Goal: Task Accomplishment & Management: Manage account settings

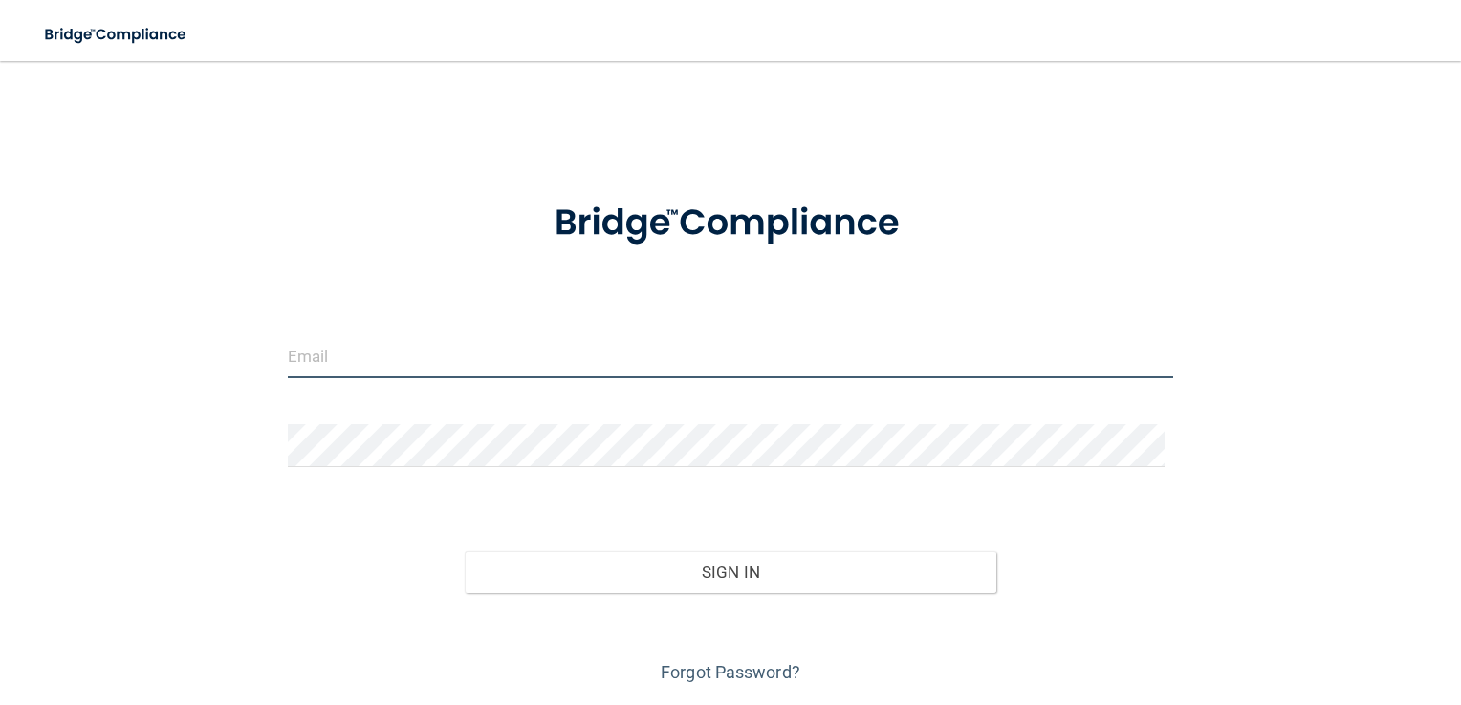
click at [297, 354] on input "email" at bounding box center [731, 357] width 886 height 43
type input "[EMAIL_ADDRESS][DOMAIN_NAME]"
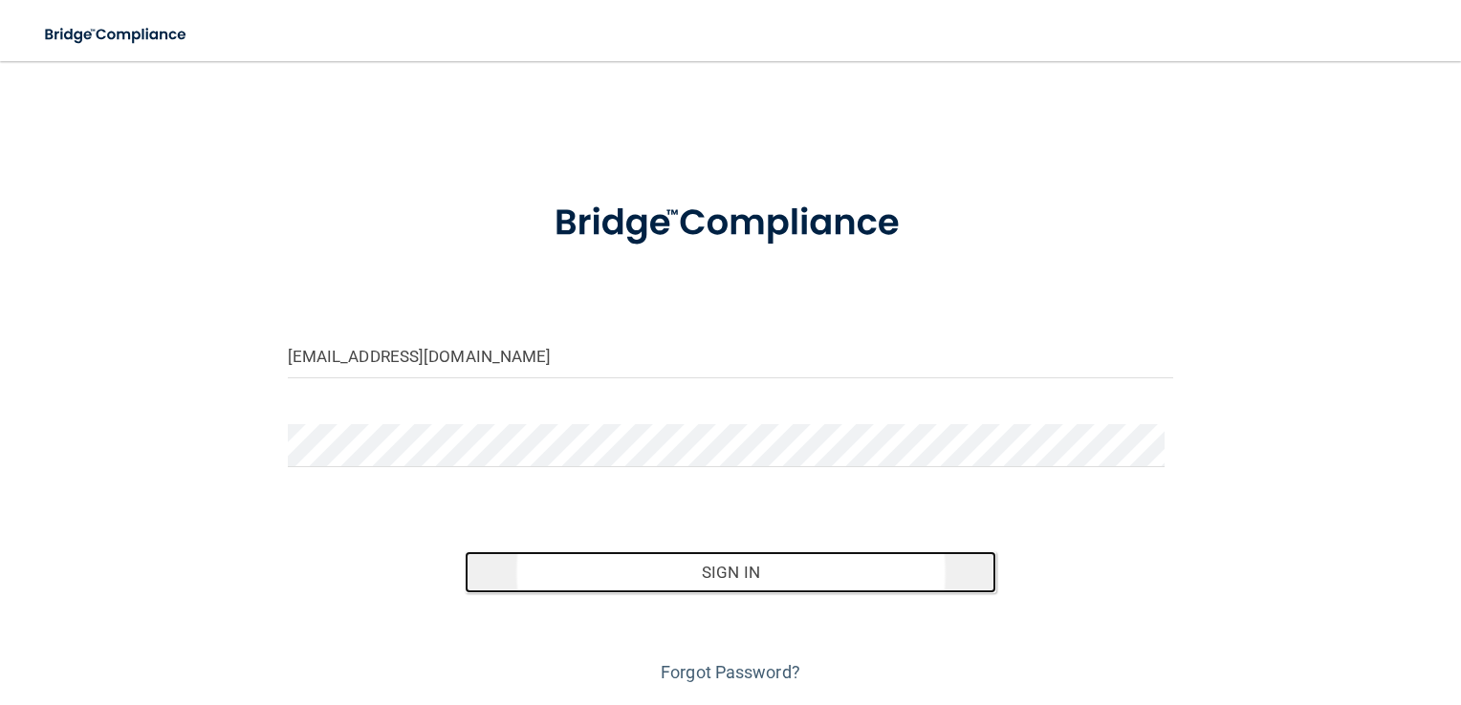
click at [715, 575] on button "Sign In" at bounding box center [731, 573] width 532 height 42
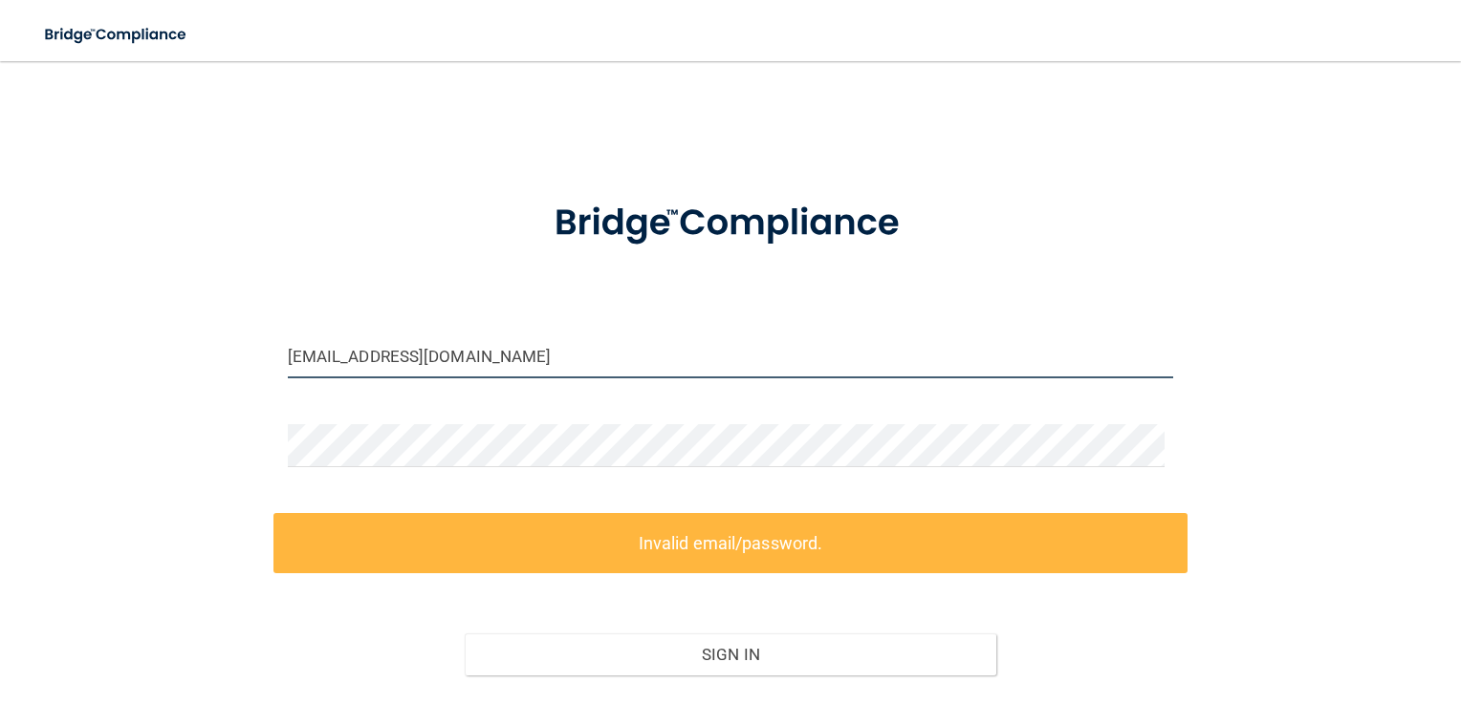
drag, startPoint x: 535, startPoint y: 354, endPoint x: -4, endPoint y: 307, distance: 541.2
click at [0, 307] on html "Toggle navigation Manage My Enterprise Manage My Location marknizibiandds@gmail…" at bounding box center [730, 352] width 1461 height 705
click at [645, 543] on label "Invalid email/password." at bounding box center [730, 543] width 915 height 60
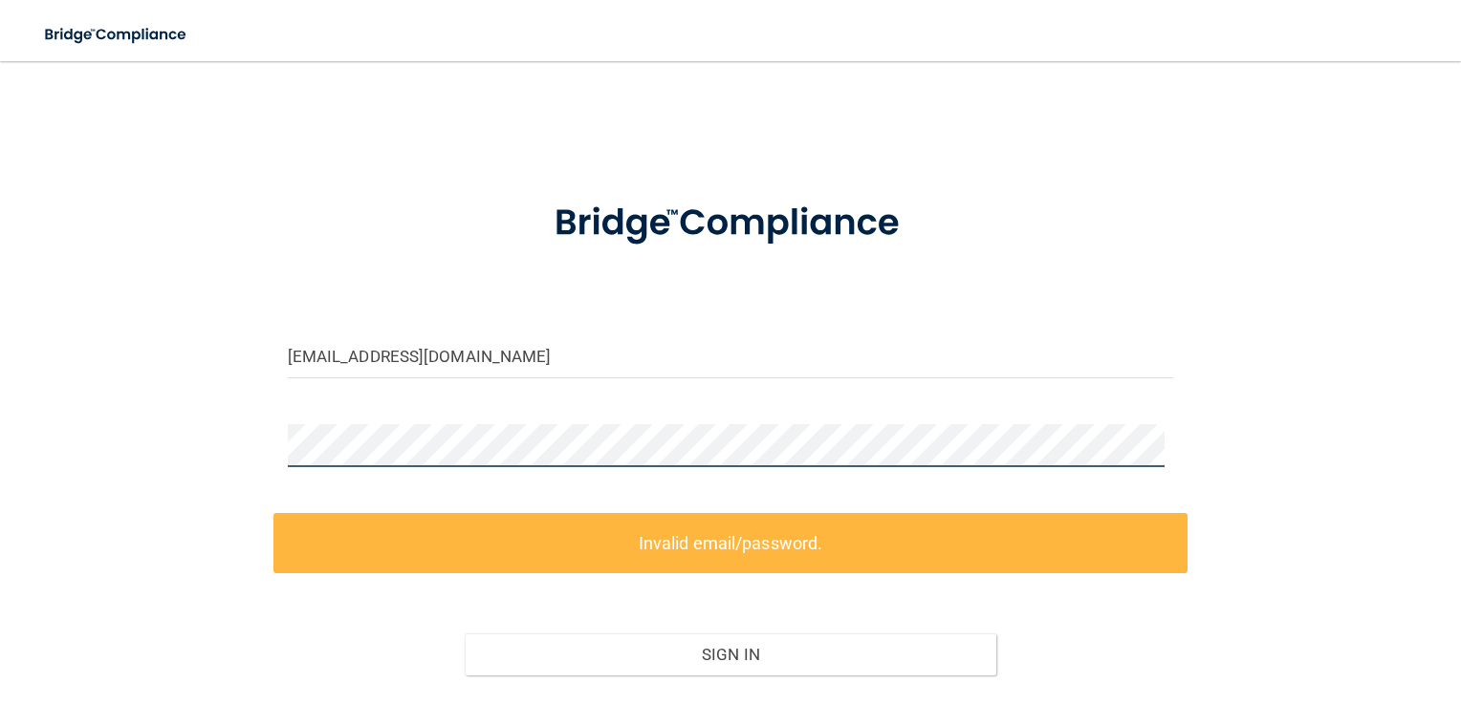
click at [247, 438] on div "marknizibiandds@gmail.com Invalid email/password. You don't have permission to …" at bounding box center [730, 425] width 1384 height 690
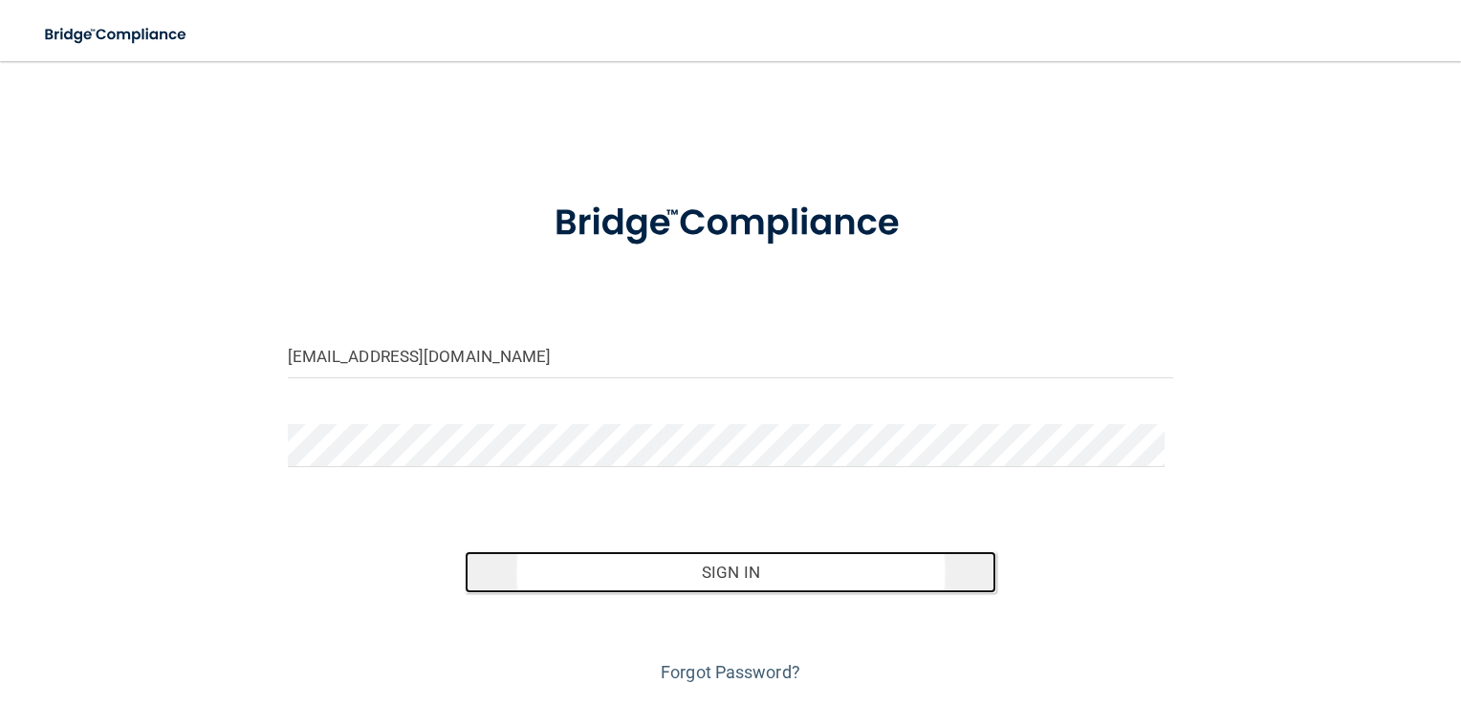
click at [719, 575] on button "Sign In" at bounding box center [731, 573] width 532 height 42
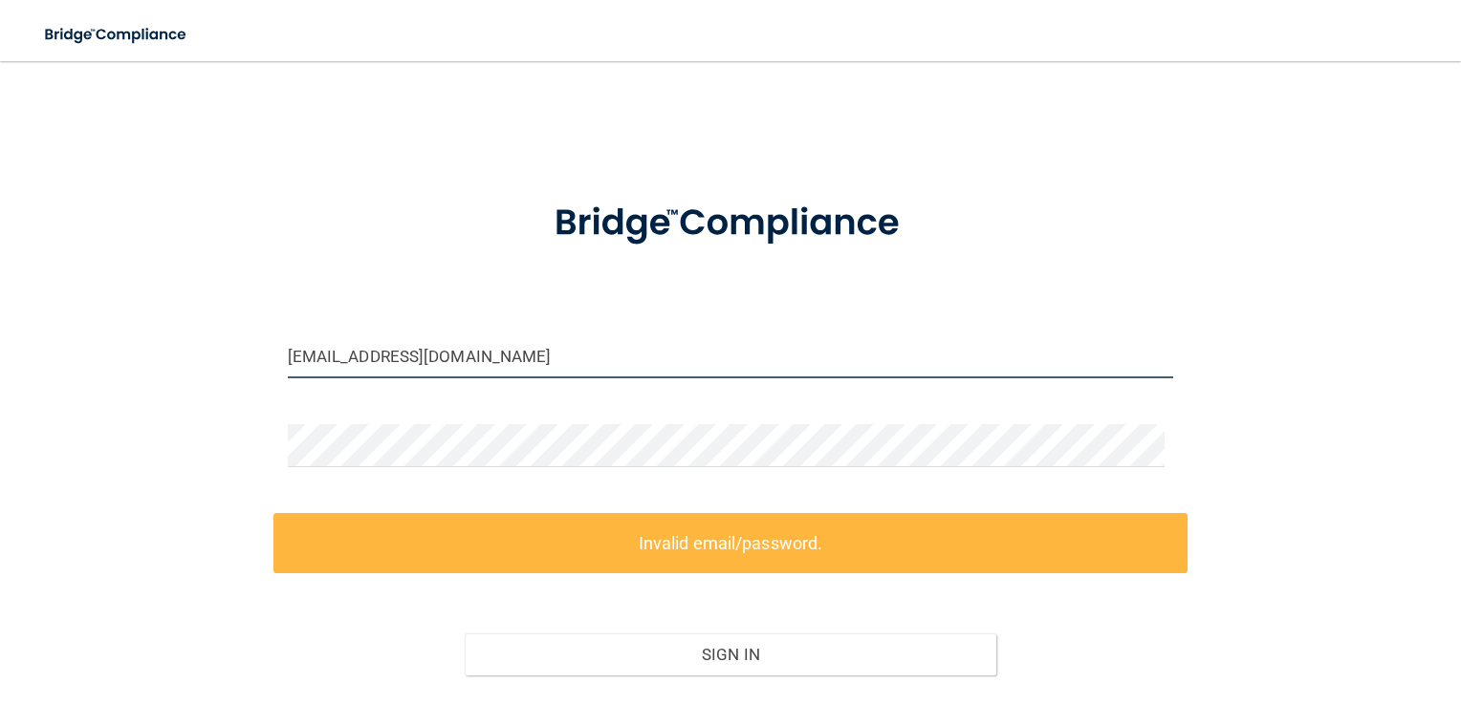
drag, startPoint x: 516, startPoint y: 353, endPoint x: 123, endPoint y: 341, distance: 393.1
click at [123, 341] on div "marknizibiandds@gmail.com Invalid email/password. You don't have permission to …" at bounding box center [730, 425] width 1384 height 690
drag, startPoint x: 533, startPoint y: 355, endPoint x: 206, endPoint y: 338, distance: 327.3
click at [206, 338] on div "marknizibiandds@gmail.com Invalid email/password. You don't have permission to …" at bounding box center [730, 425] width 1384 height 690
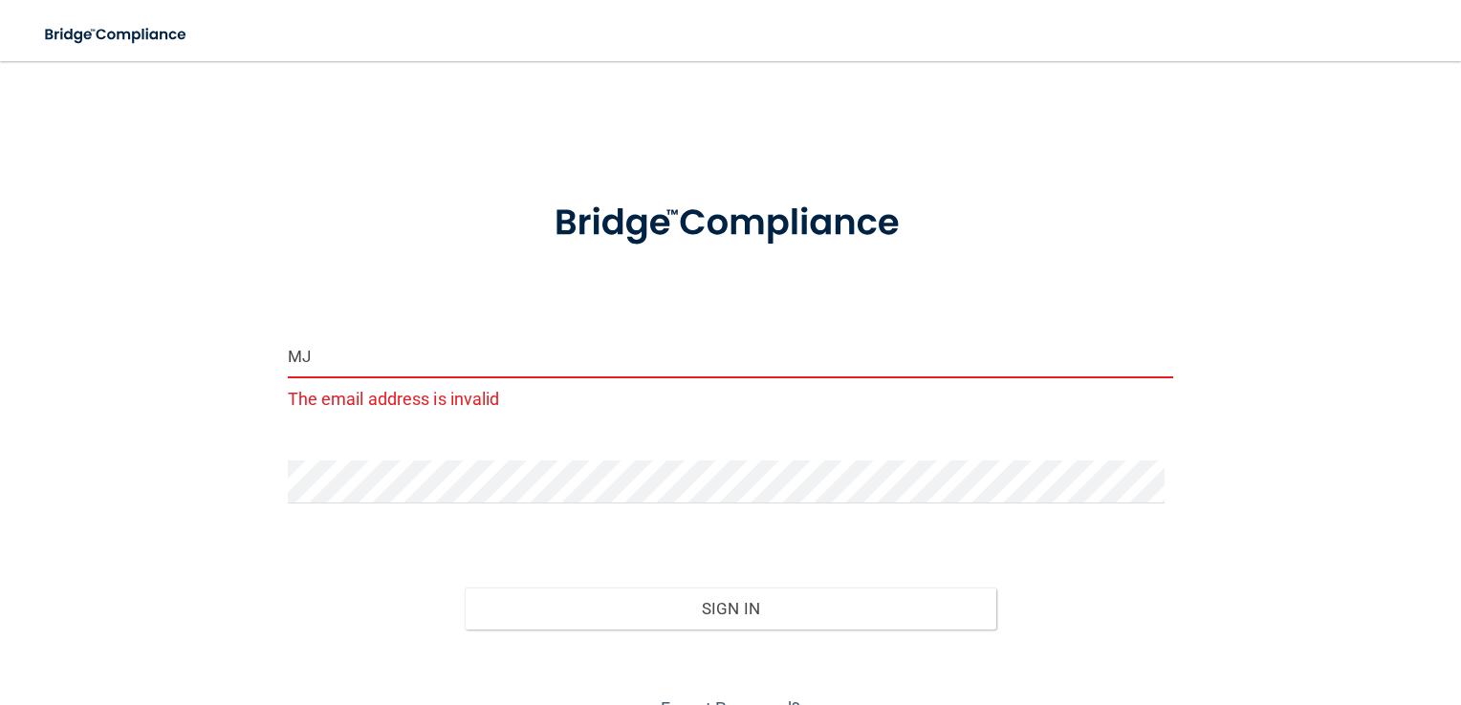
type input "[EMAIL_ADDRESS][DOMAIN_NAME]"
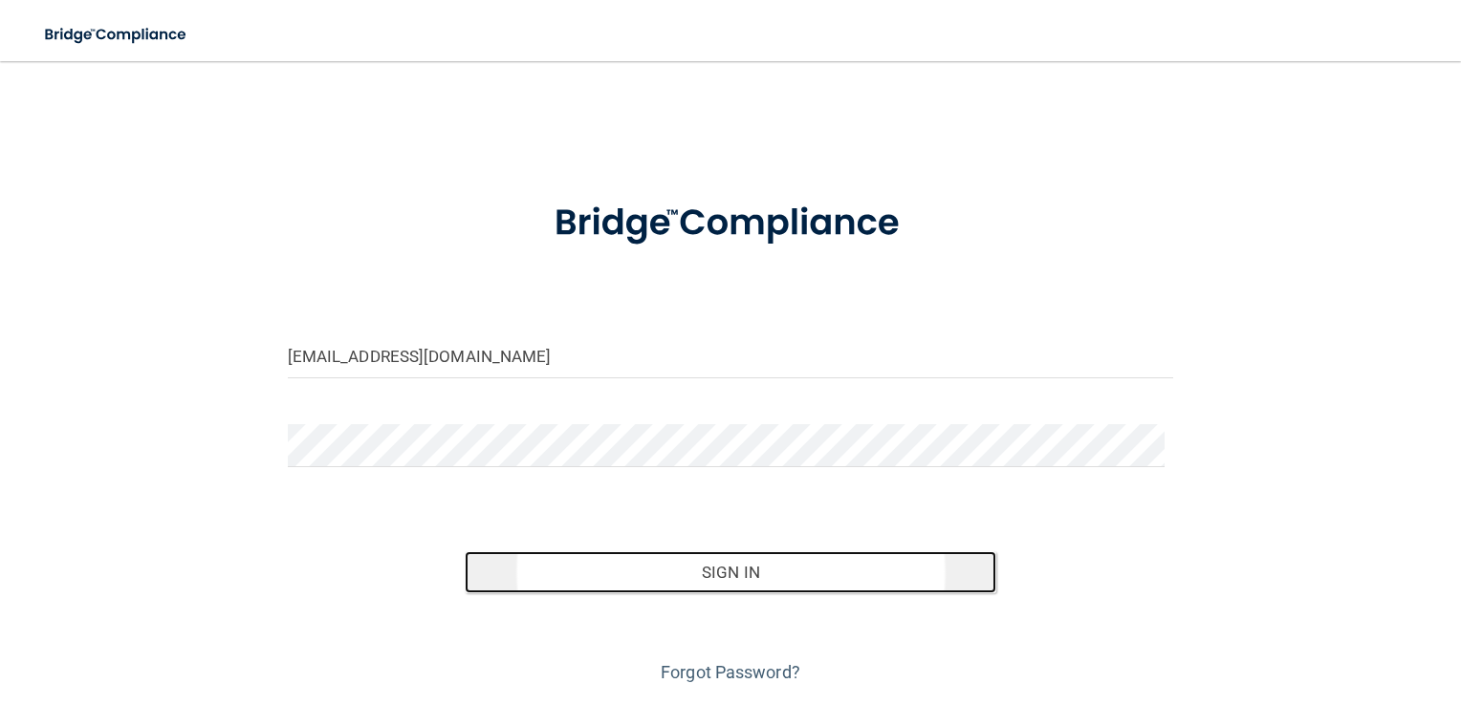
click at [704, 575] on button "Sign In" at bounding box center [731, 573] width 532 height 42
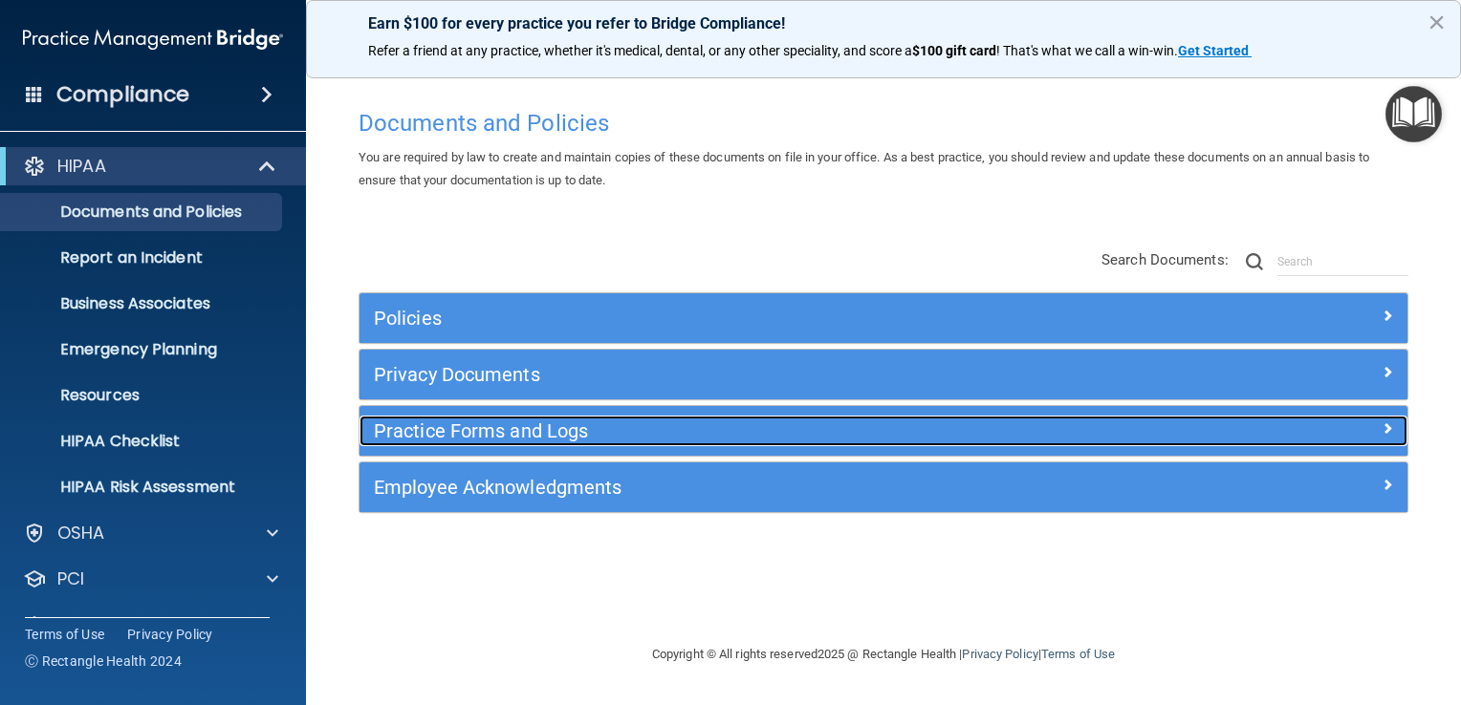
click at [433, 425] on h5 "Practice Forms and Logs" at bounding box center [752, 431] width 757 height 21
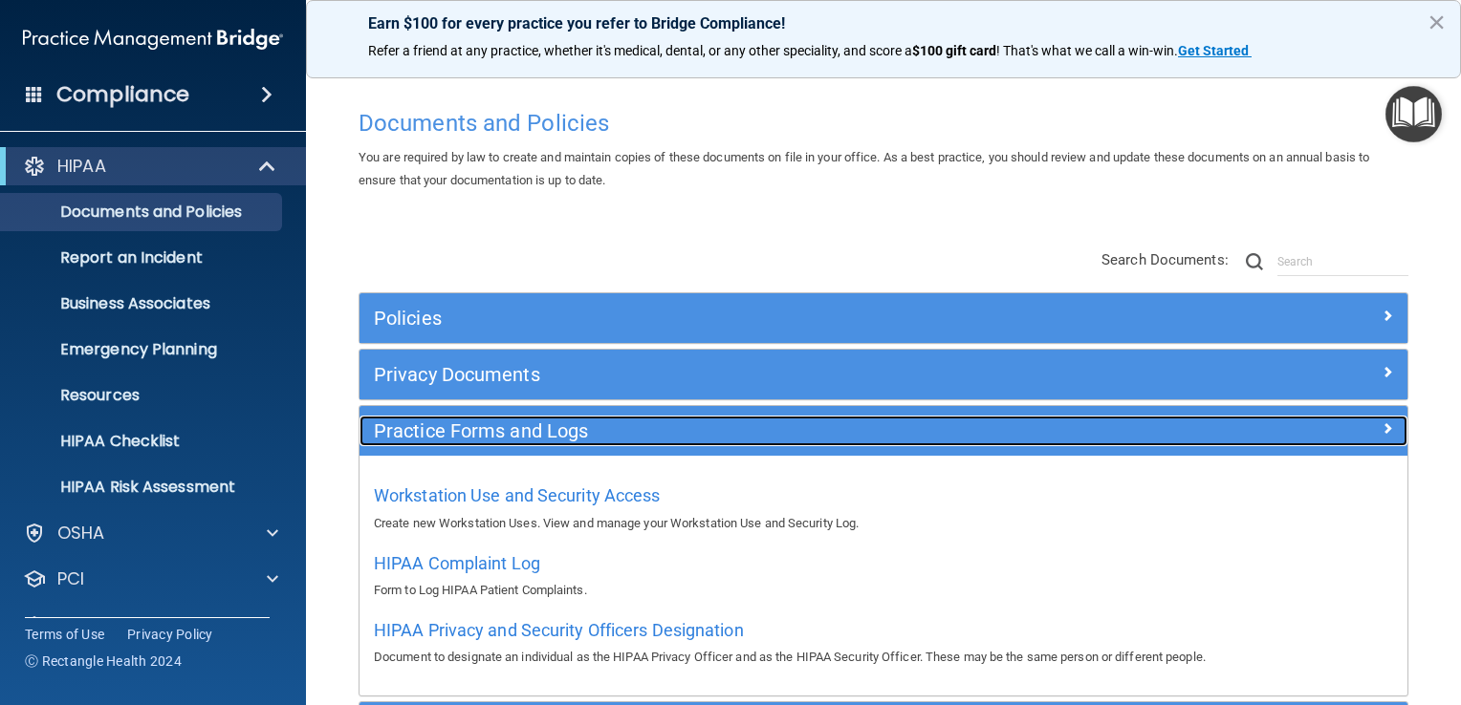
scroll to position [96, 0]
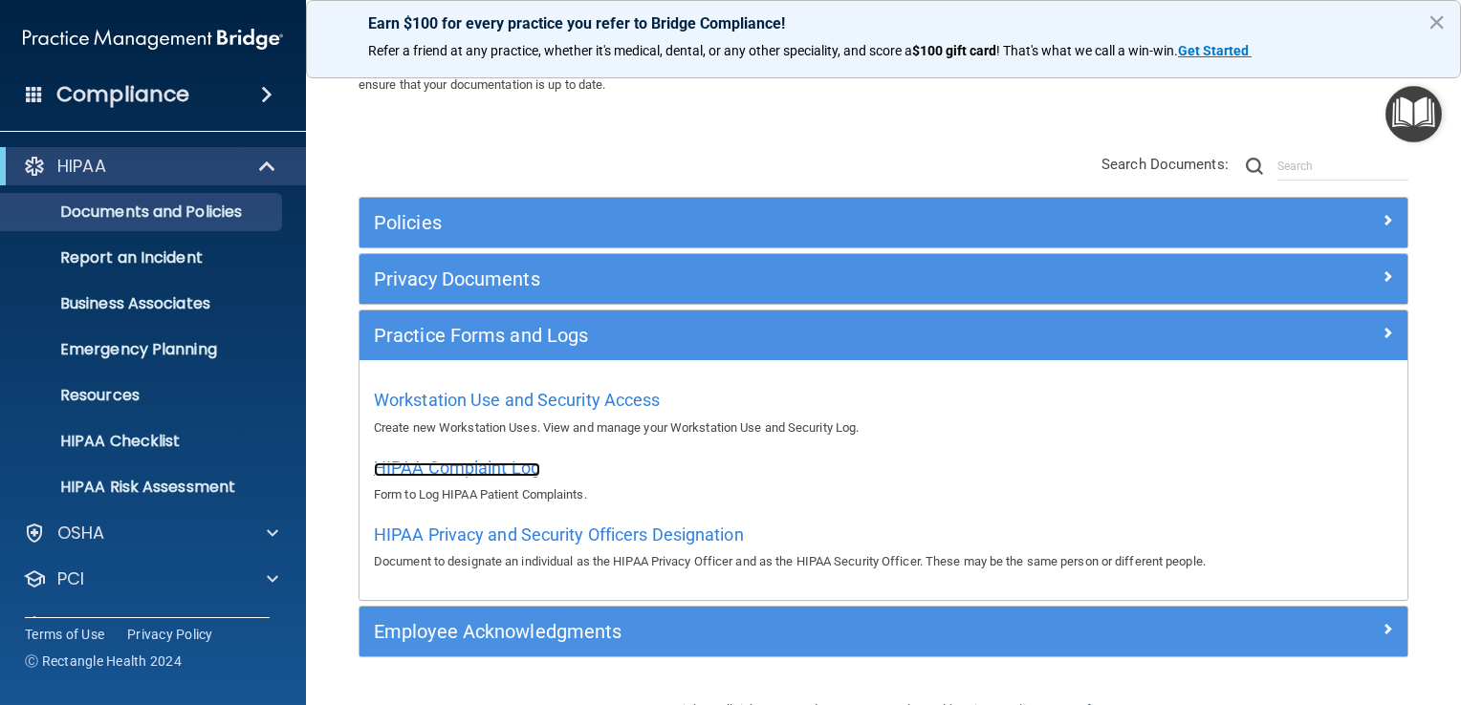
click at [462, 467] on span "HIPAA Complaint Log" at bounding box center [457, 468] width 166 height 20
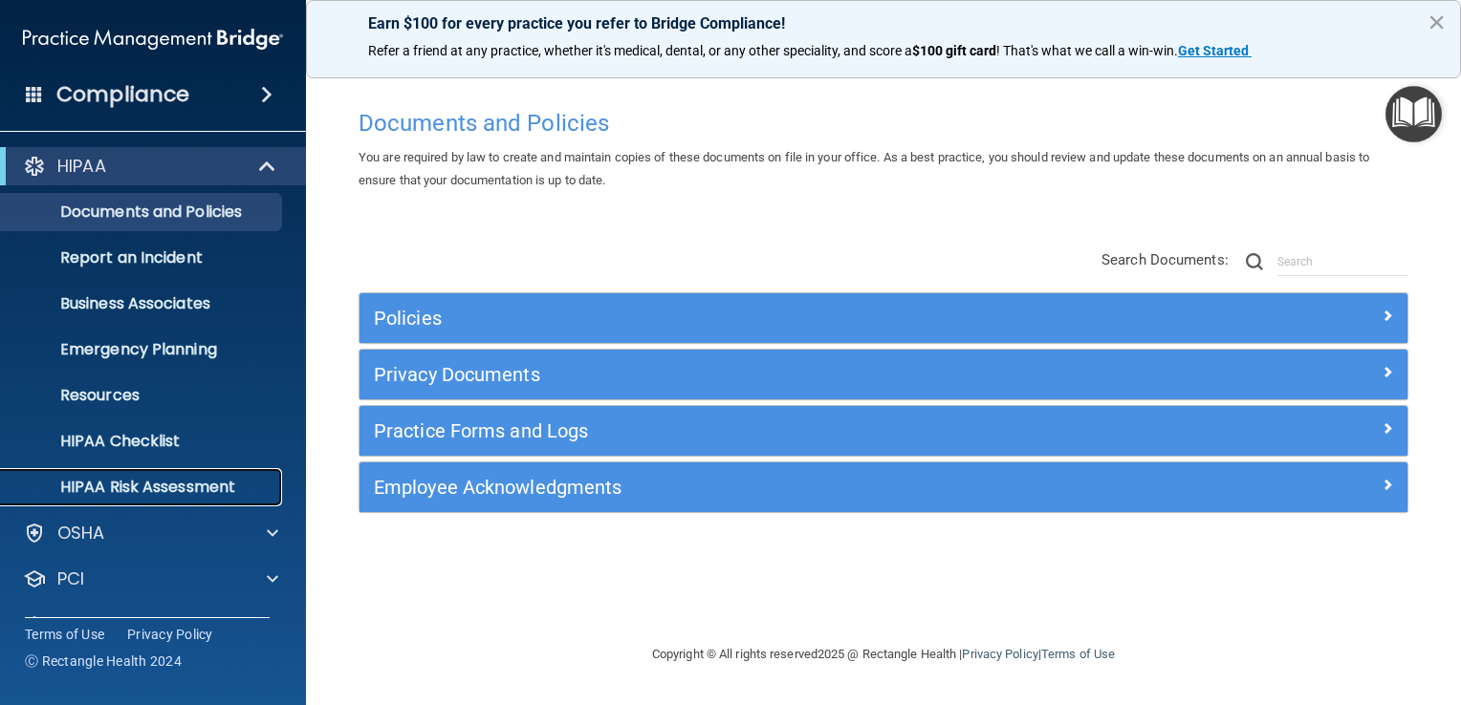
click at [129, 483] on p "HIPAA Risk Assessment" at bounding box center [142, 487] width 261 height 19
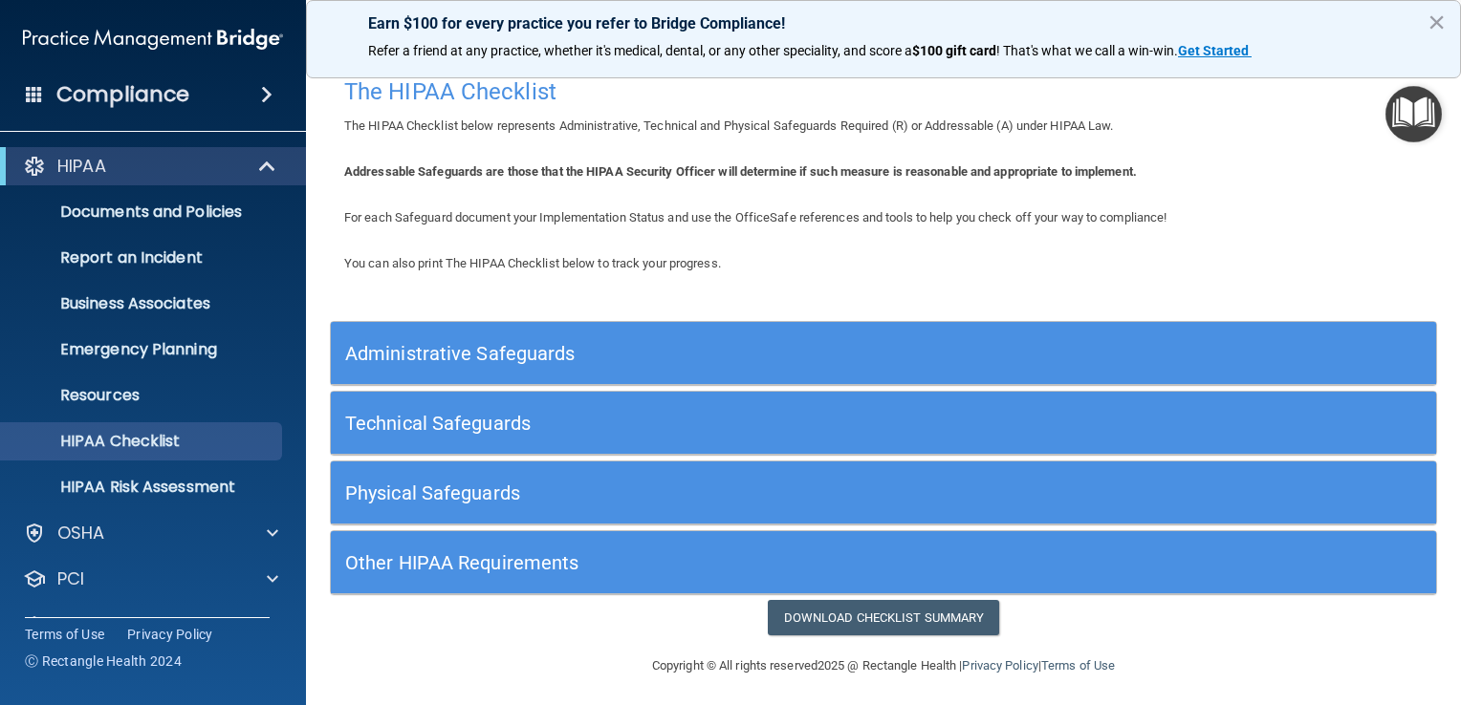
scroll to position [16, 0]
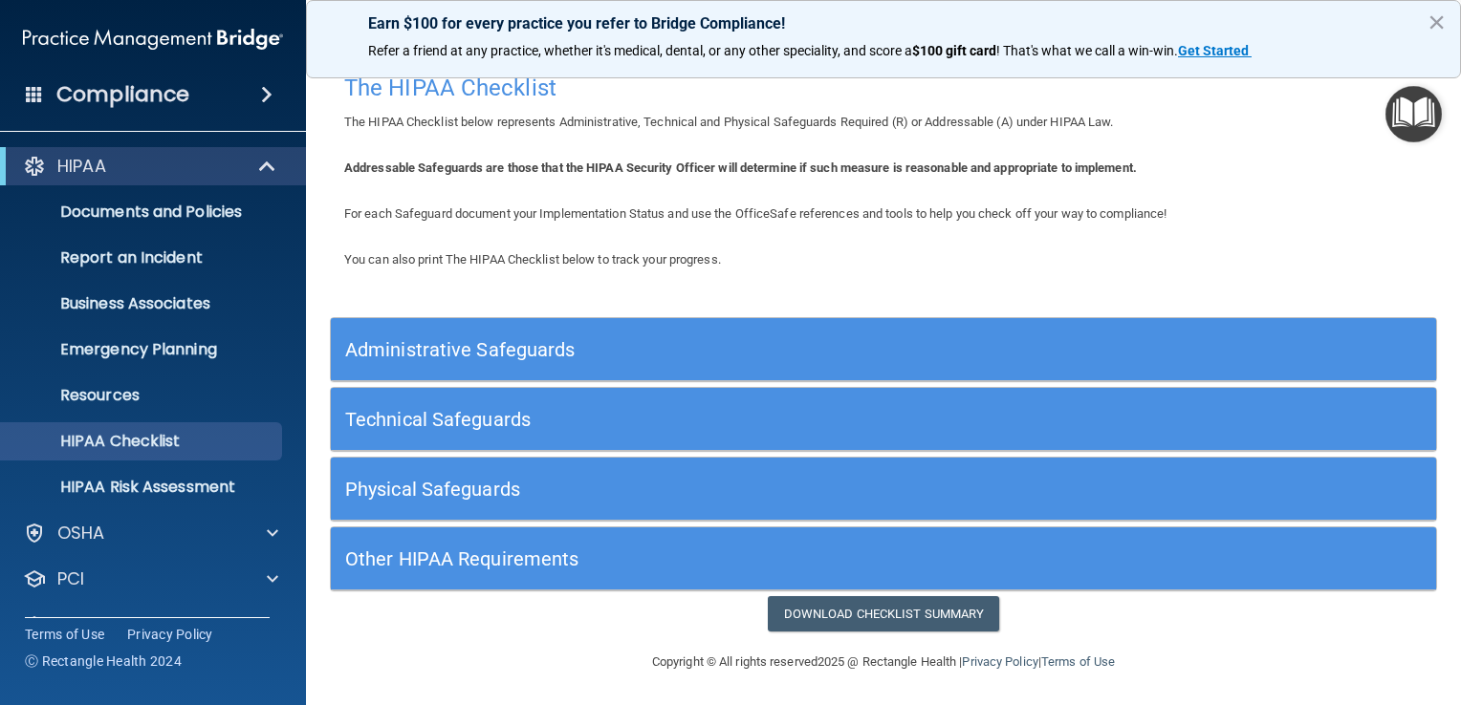
click at [436, 555] on h5 "Other HIPAA Requirements" at bounding box center [745, 559] width 800 height 21
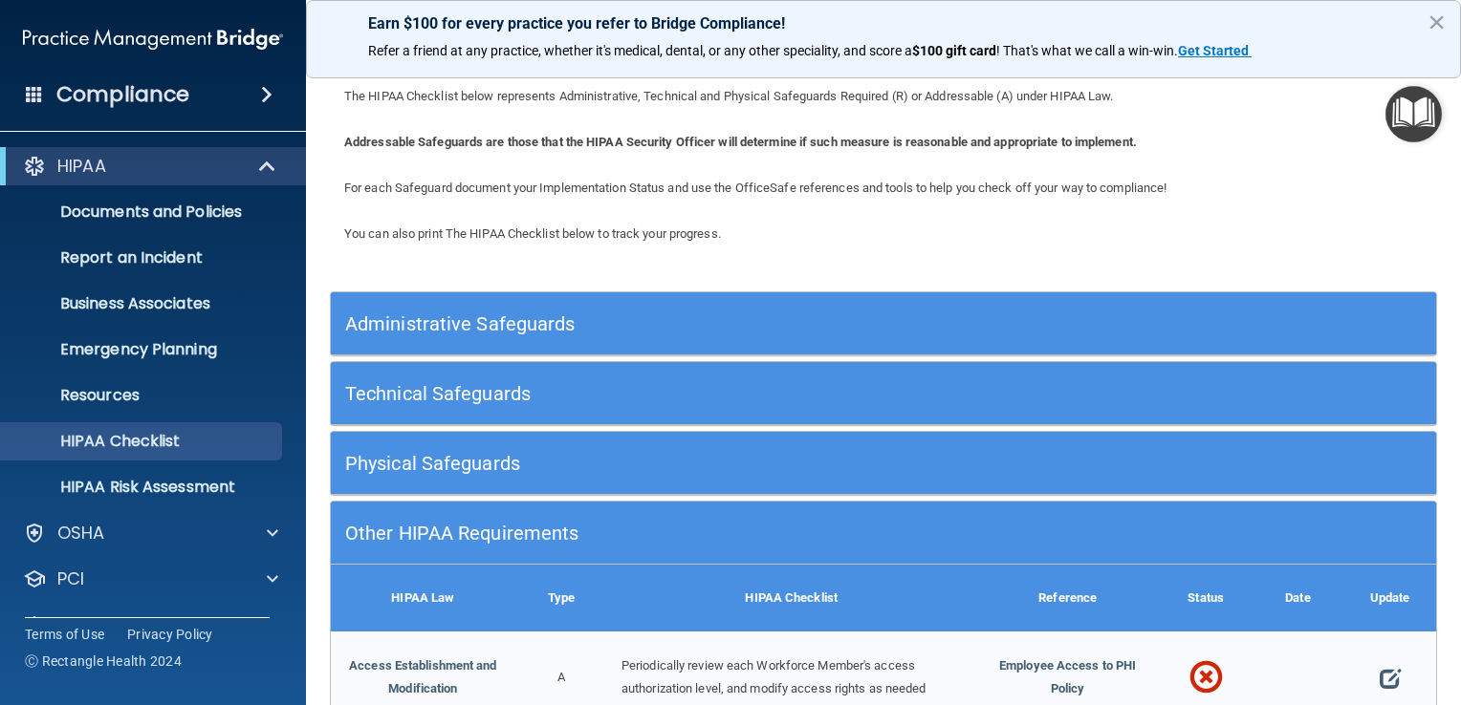
scroll to position [0, 0]
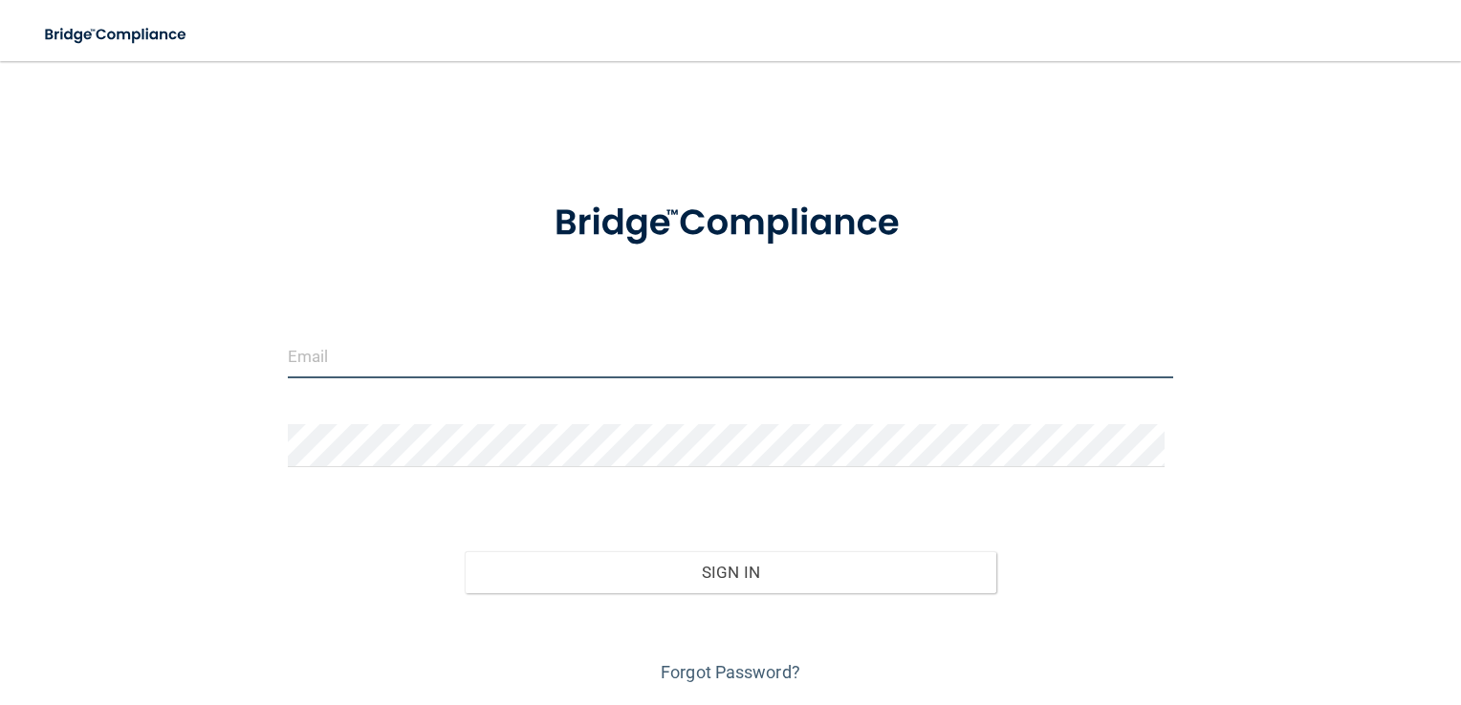
click at [301, 362] on input "email" at bounding box center [731, 357] width 886 height 43
type input "[EMAIL_ADDRESS][DOMAIN_NAME]"
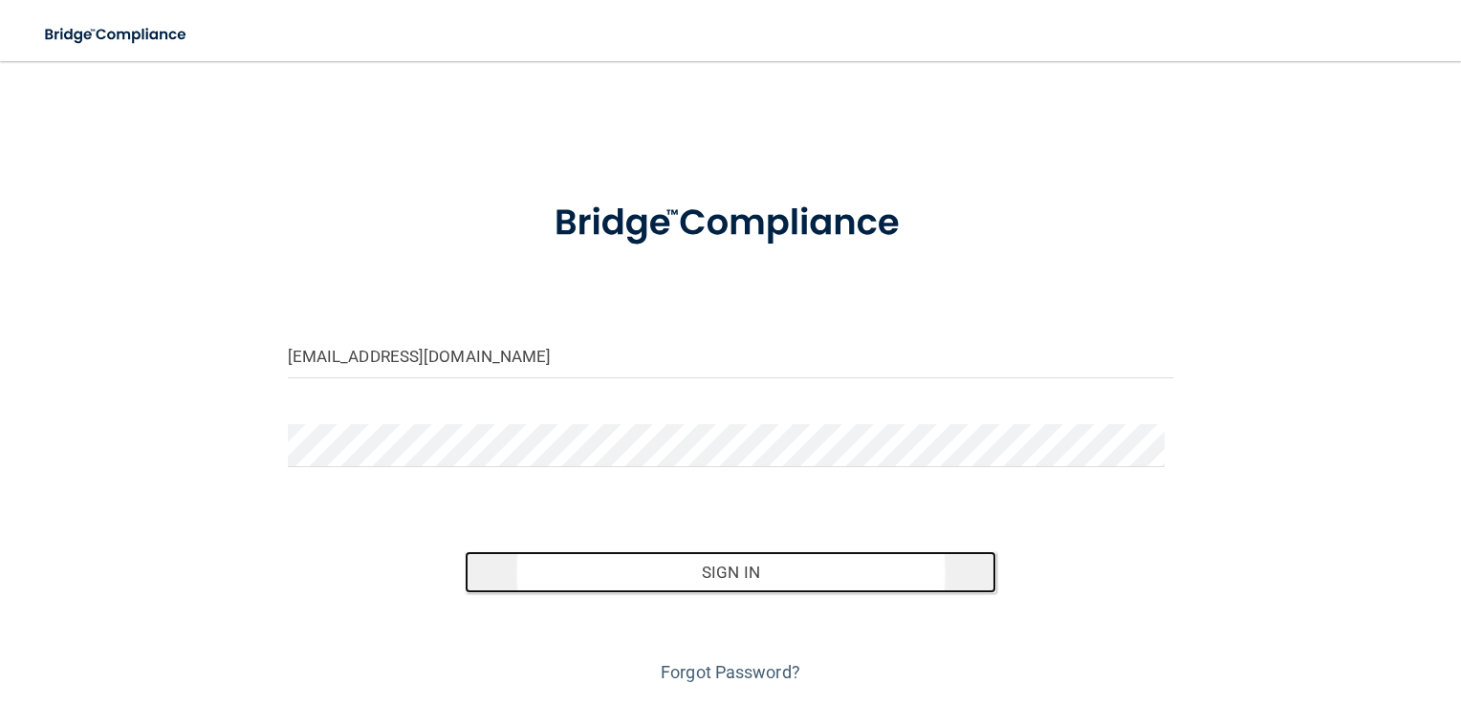
click at [705, 569] on button "Sign In" at bounding box center [731, 573] width 532 height 42
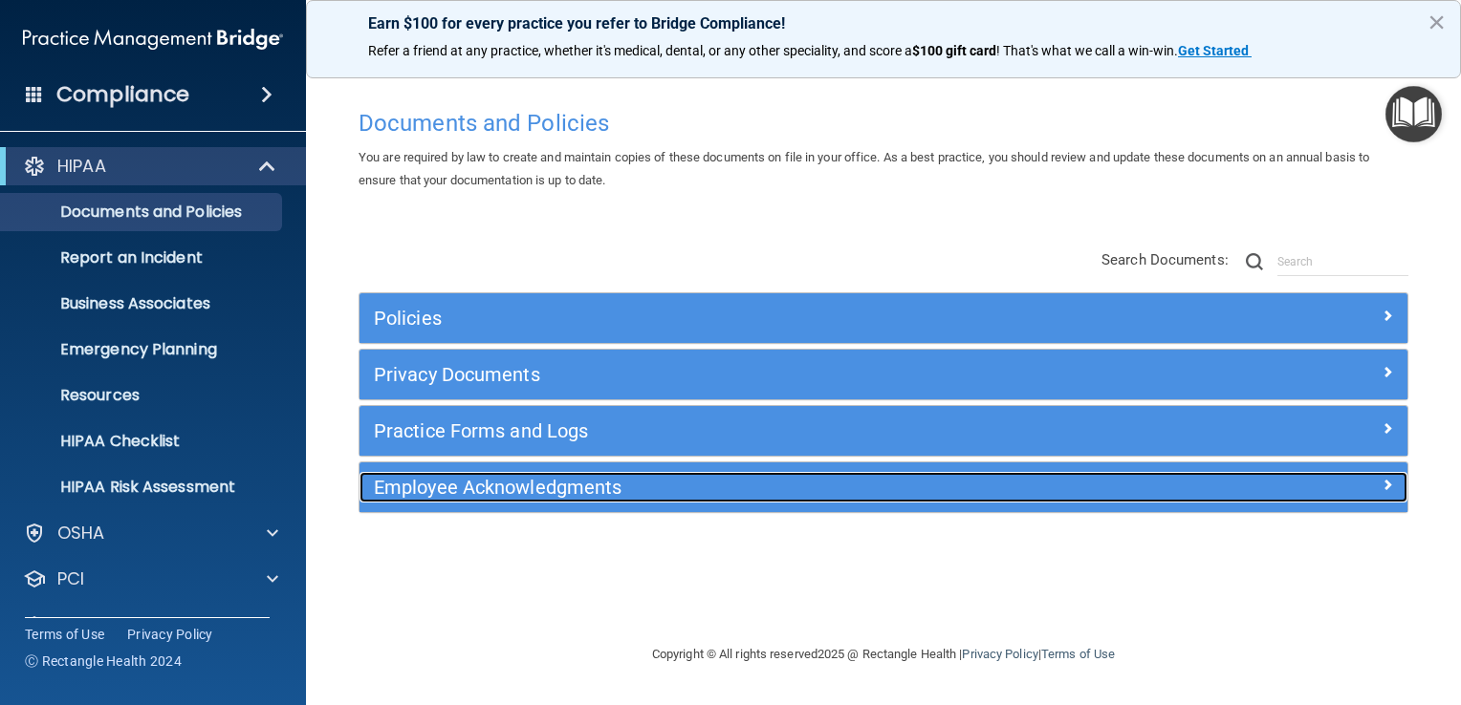
click at [486, 484] on h5 "Employee Acknowledgments" at bounding box center [752, 487] width 757 height 21
click at [1377, 474] on div at bounding box center [1276, 483] width 262 height 23
click at [1389, 479] on span at bounding box center [1386, 484] width 11 height 23
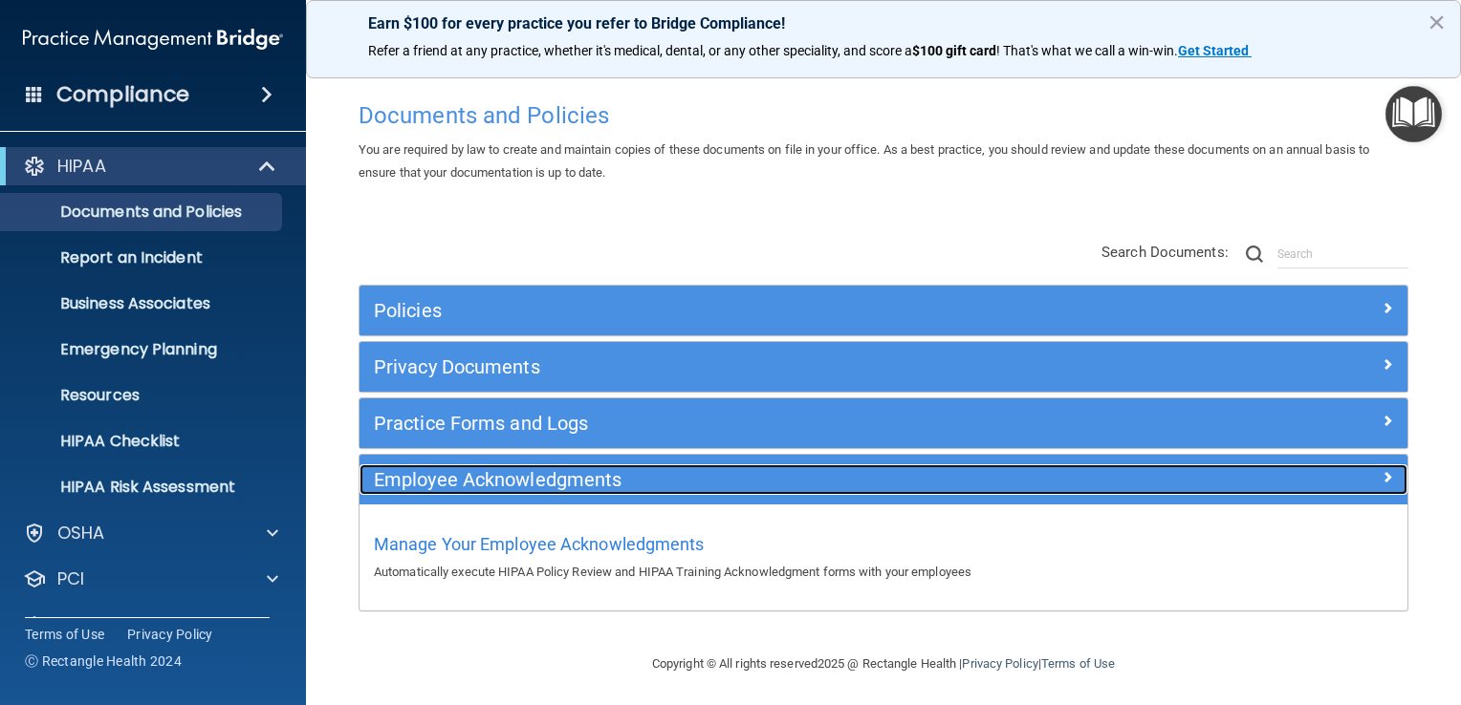
scroll to position [10, 0]
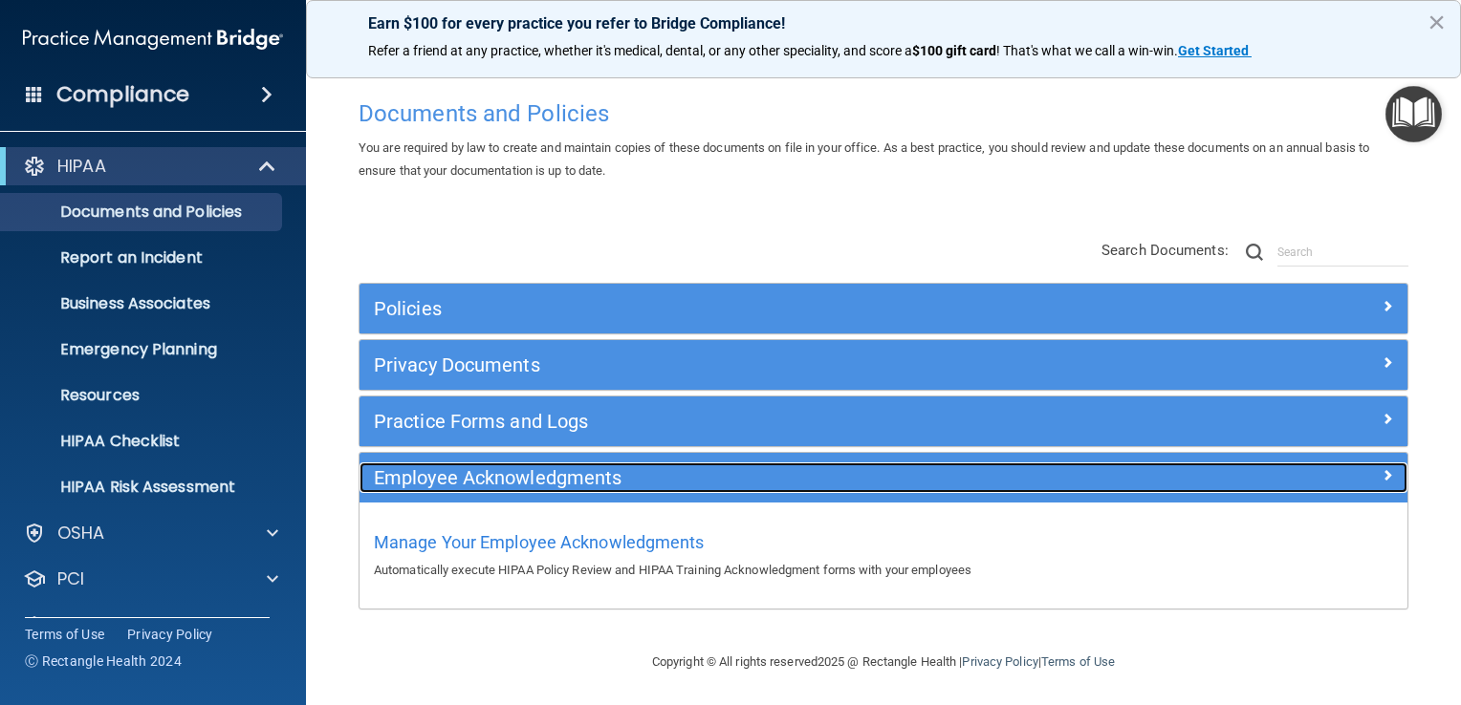
click at [470, 474] on h5 "Employee Acknowledgments" at bounding box center [752, 477] width 757 height 21
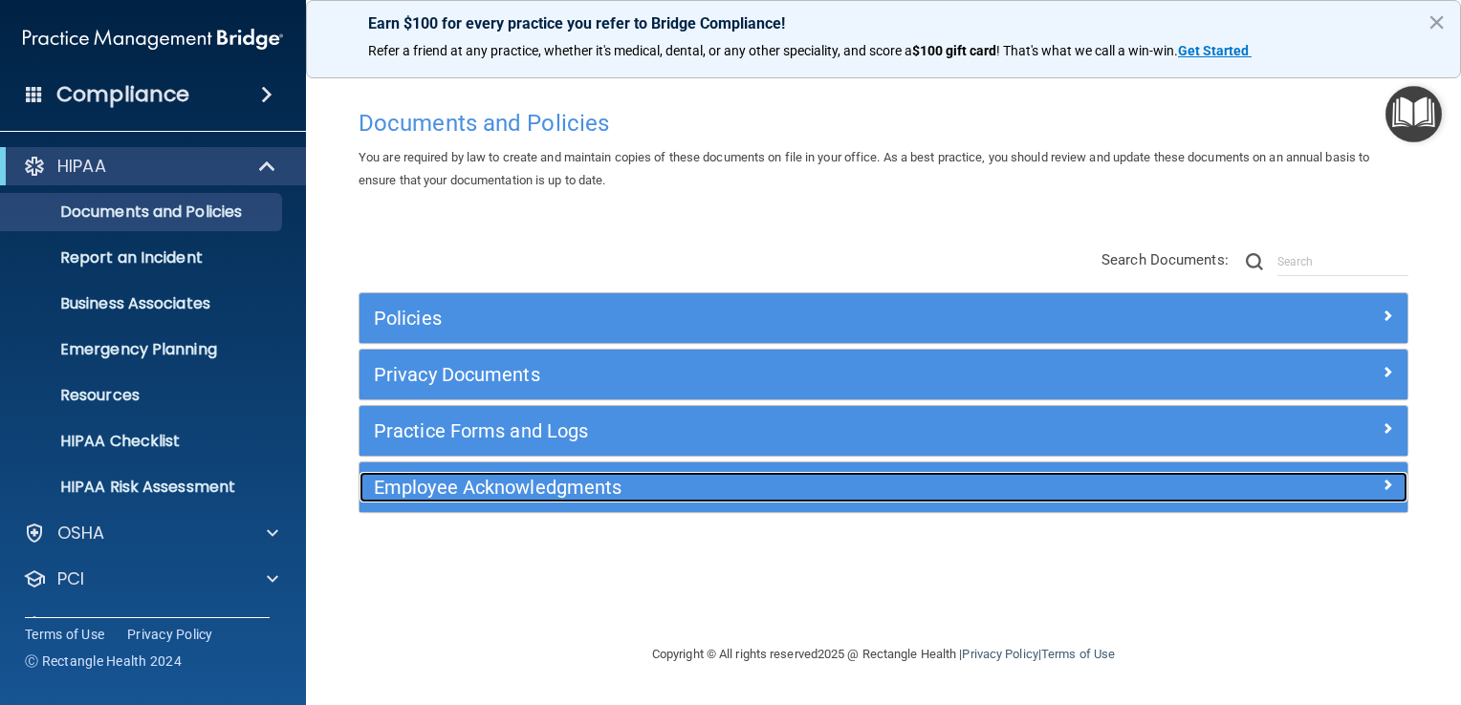
scroll to position [0, 0]
click at [1386, 477] on span at bounding box center [1386, 484] width 11 height 23
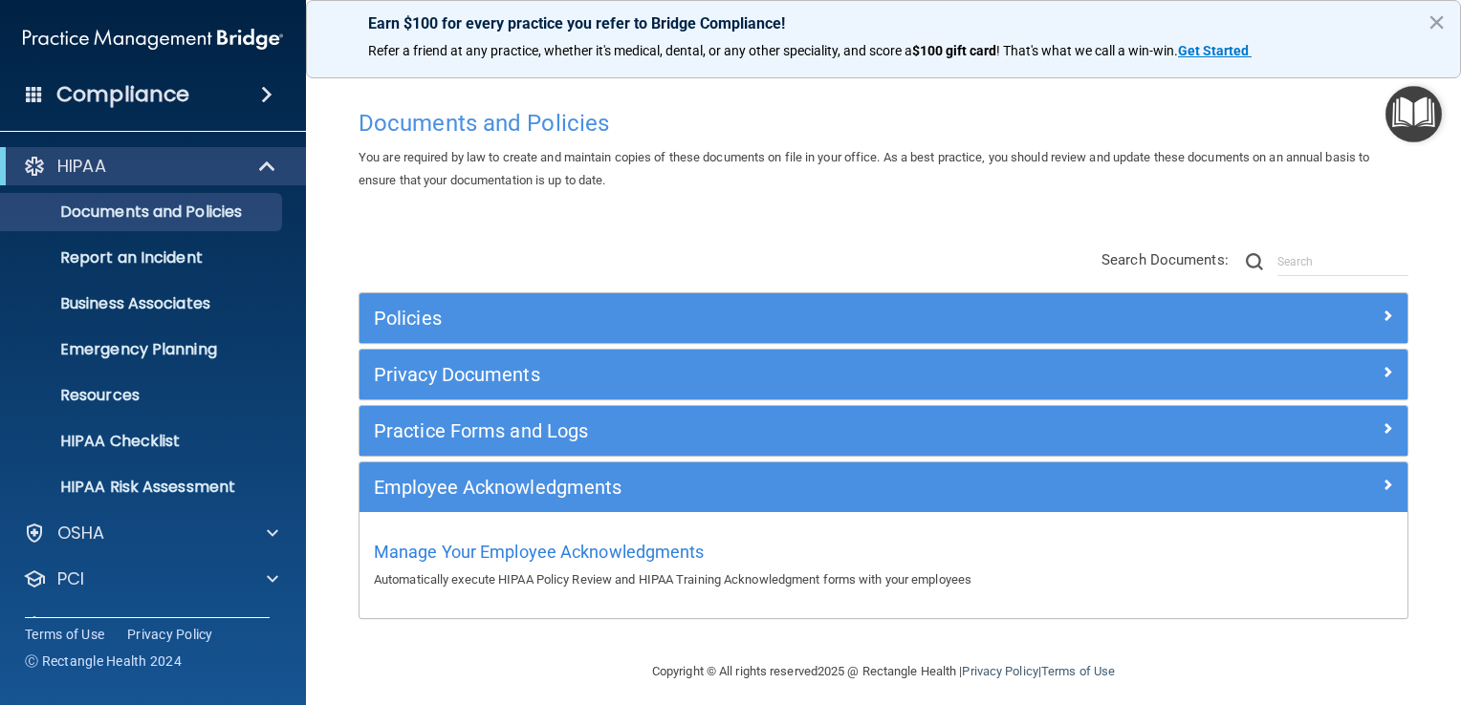
click at [1138, 267] on span "Search Documents:" at bounding box center [1164, 259] width 127 height 17
click at [1246, 260] on img at bounding box center [1254, 261] width 17 height 17
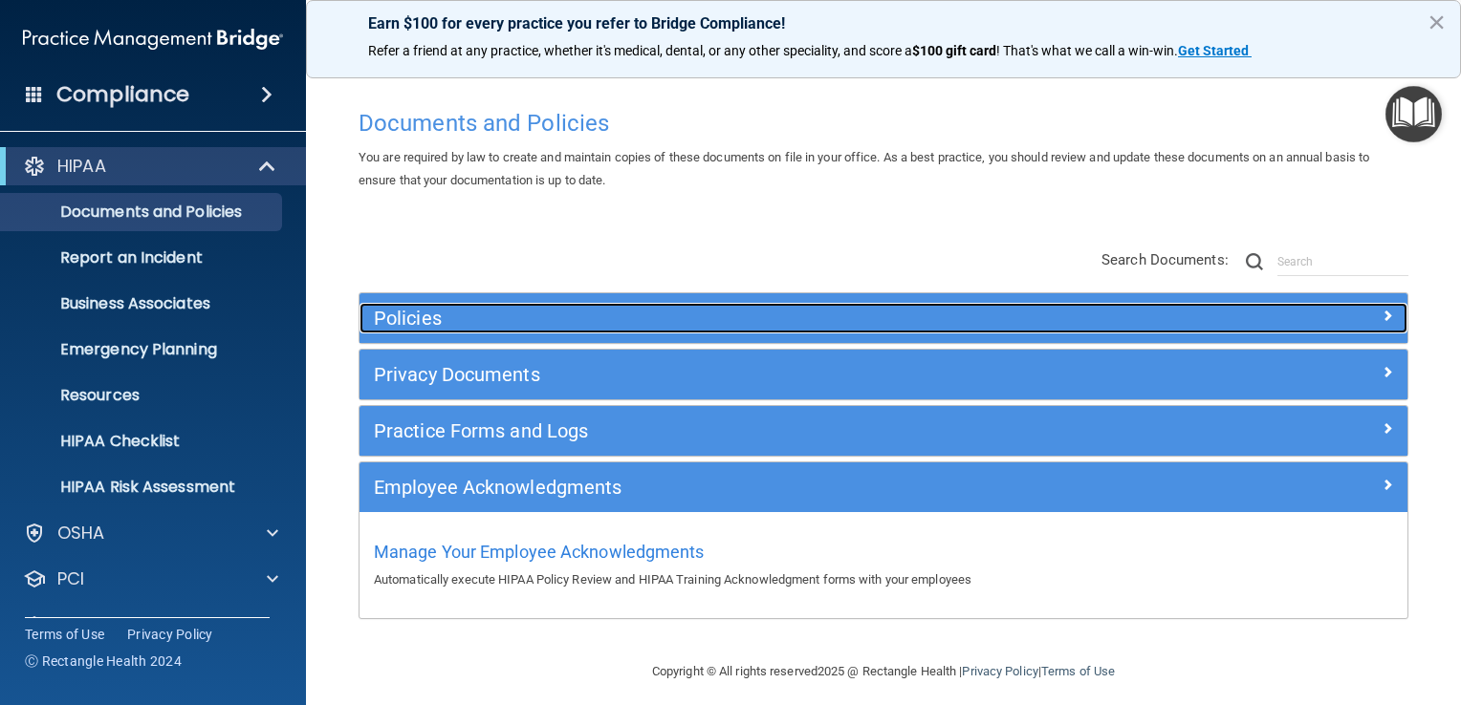
click at [1381, 313] on span at bounding box center [1386, 315] width 11 height 23
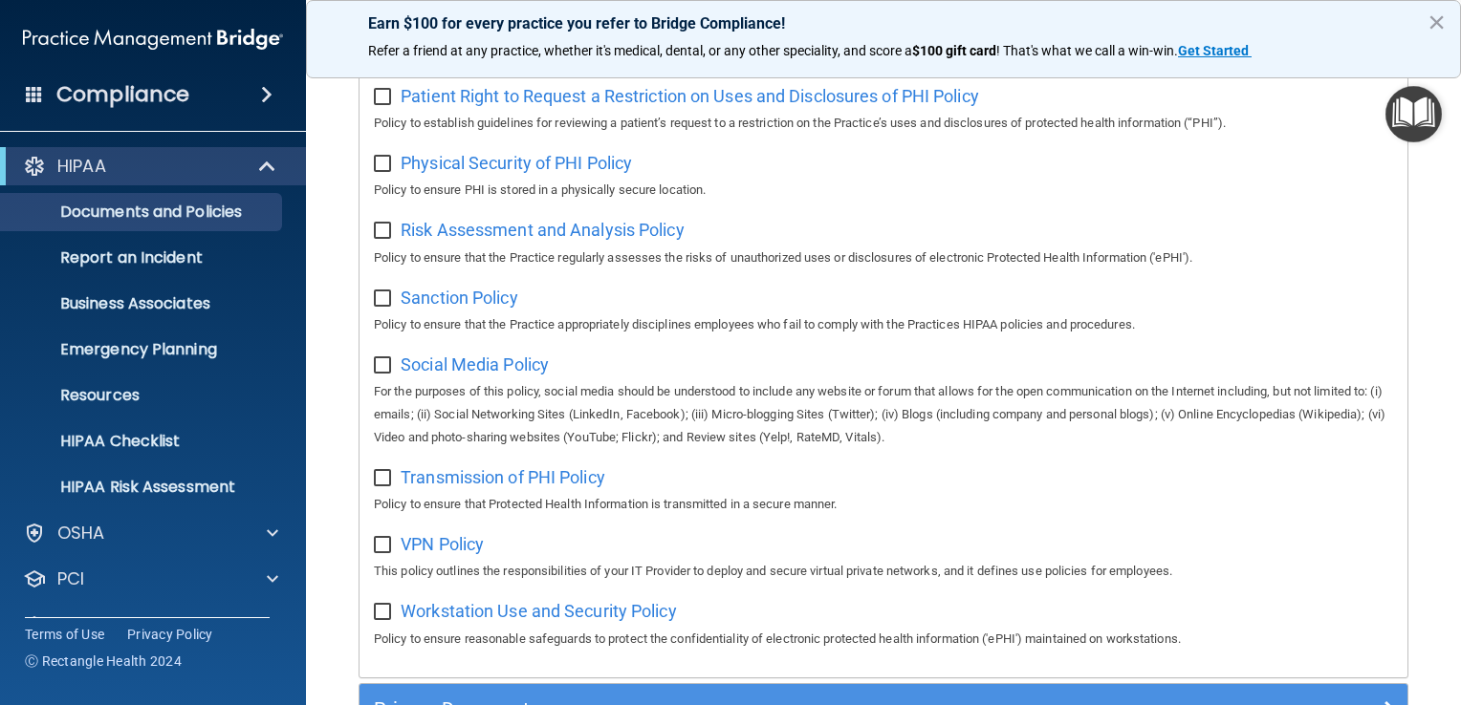
scroll to position [1338, 0]
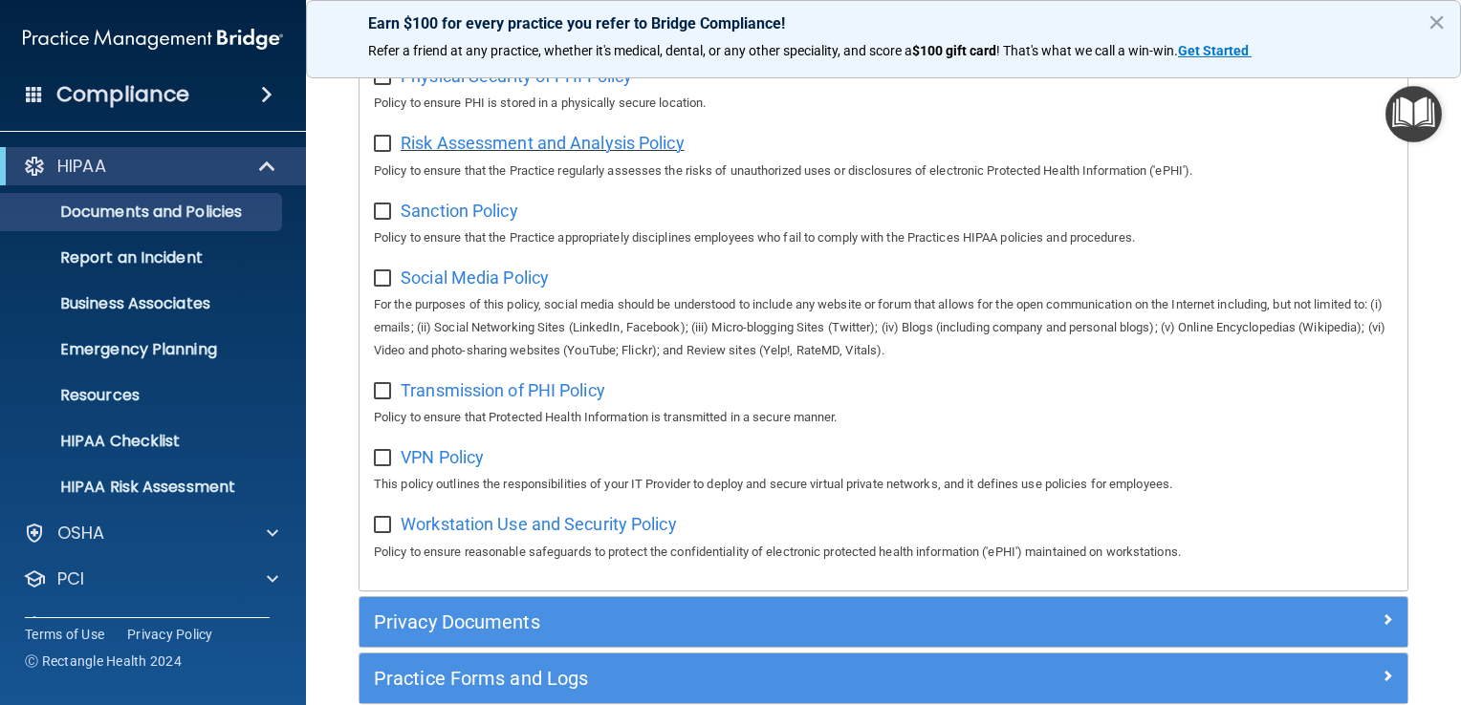
click at [499, 150] on span "Risk Assessment and Analysis Policy" at bounding box center [543, 143] width 284 height 20
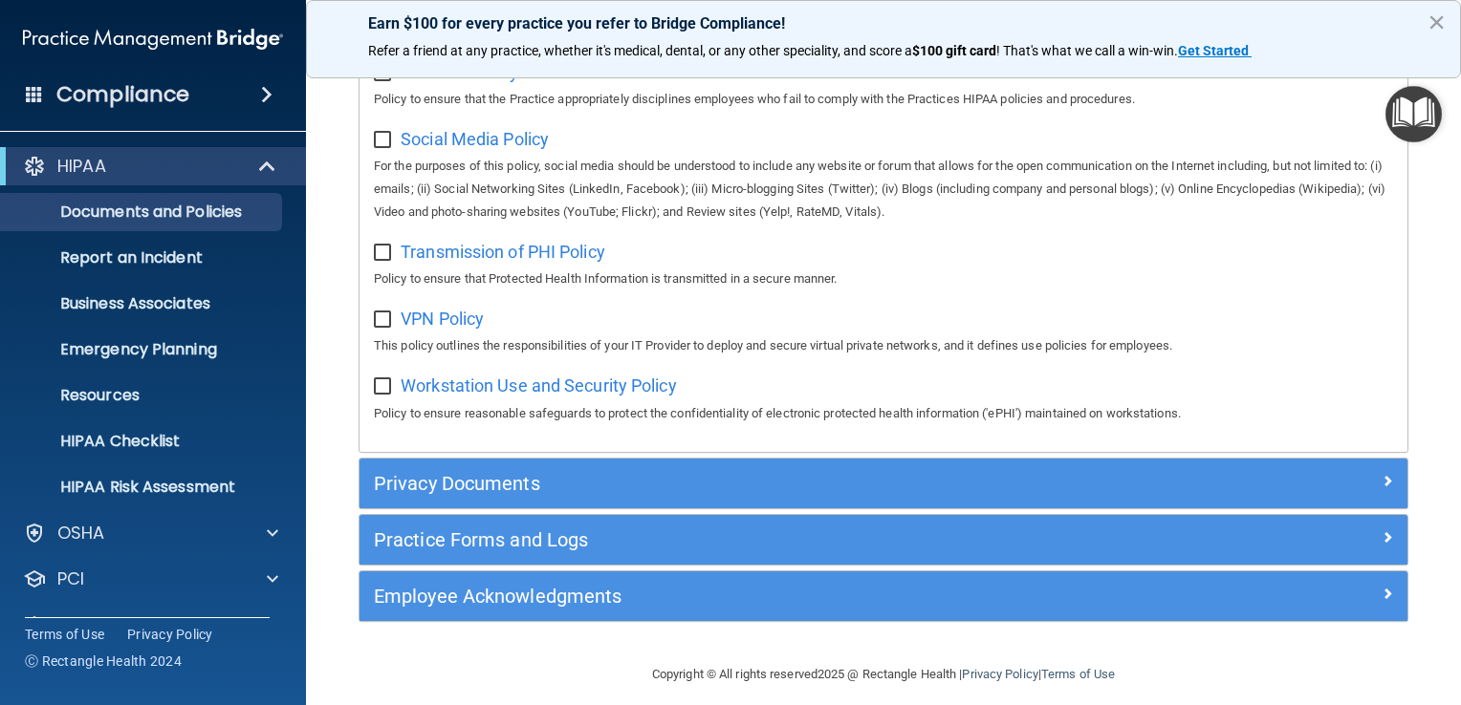
scroll to position [1502, 0]
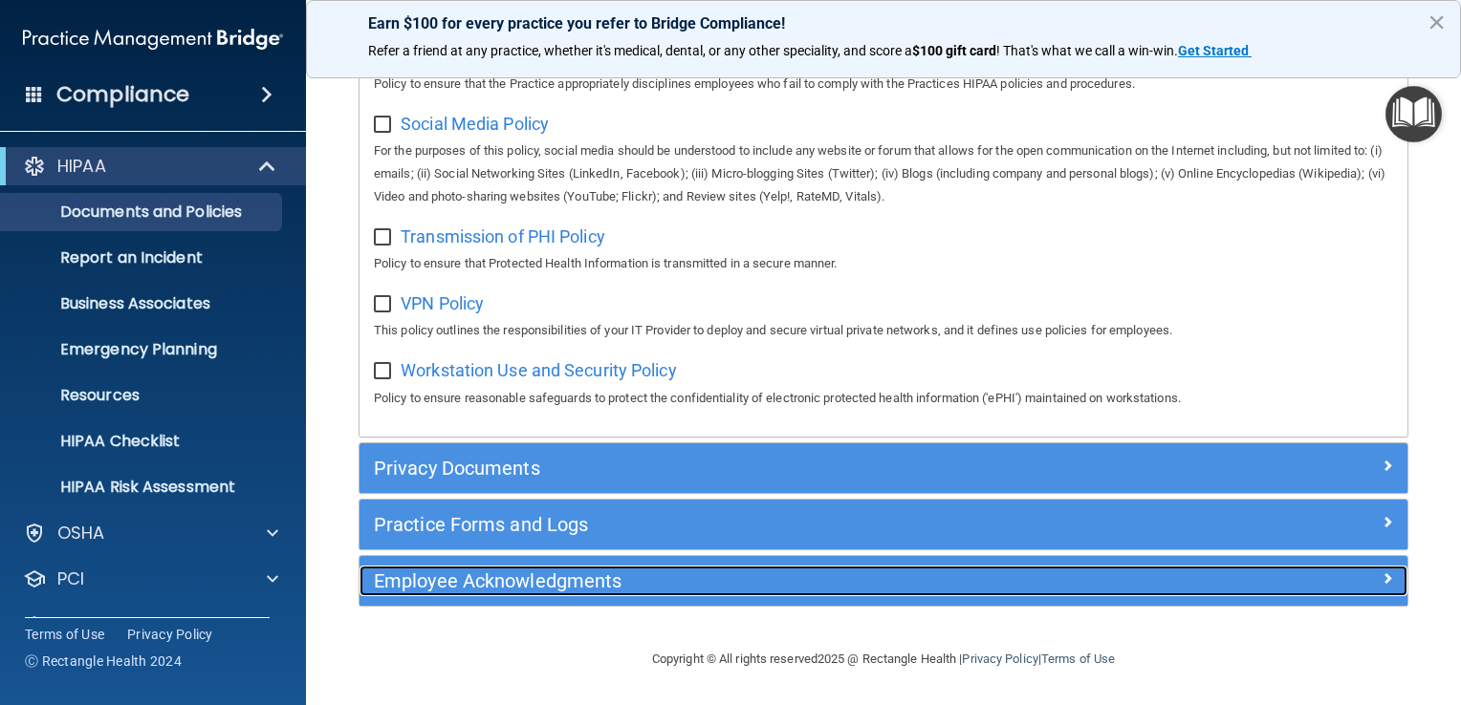
click at [467, 581] on h5 "Employee Acknowledgments" at bounding box center [752, 581] width 757 height 21
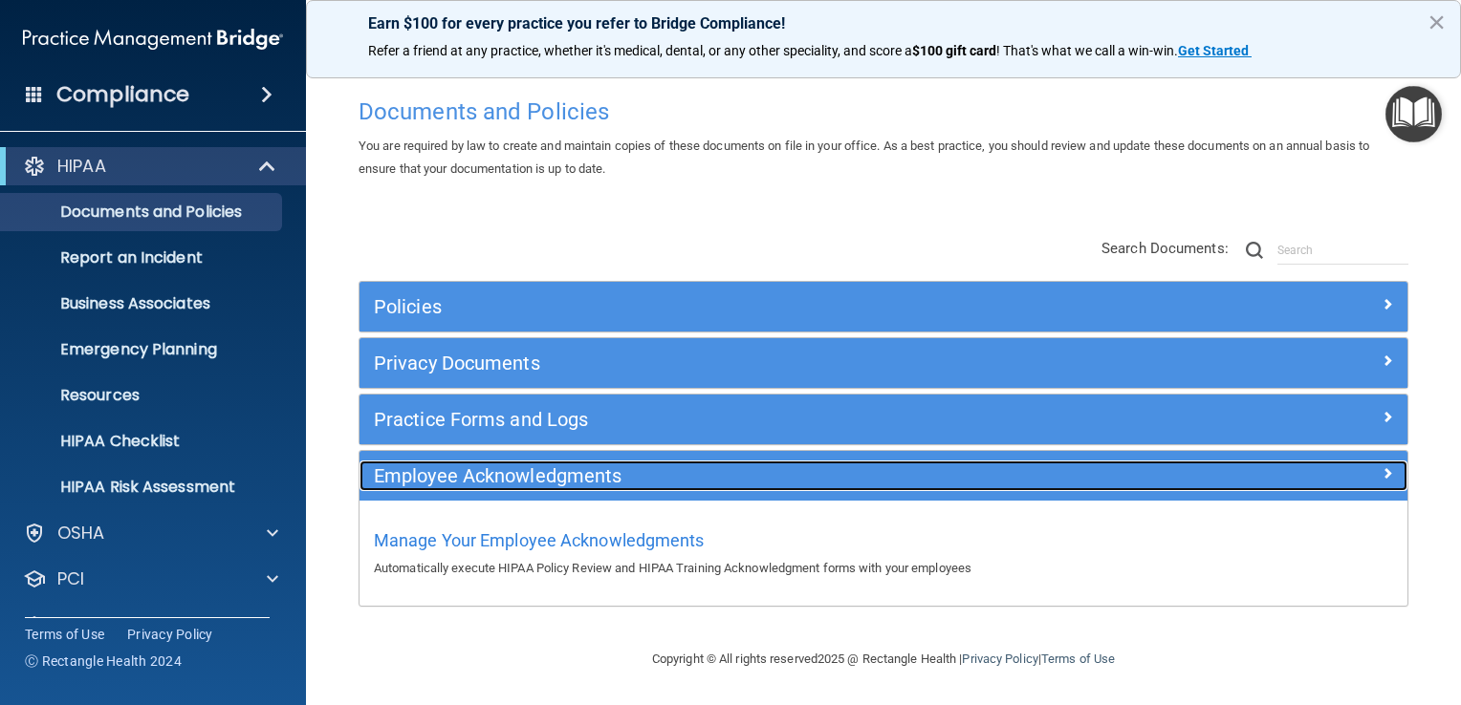
scroll to position [10, 0]
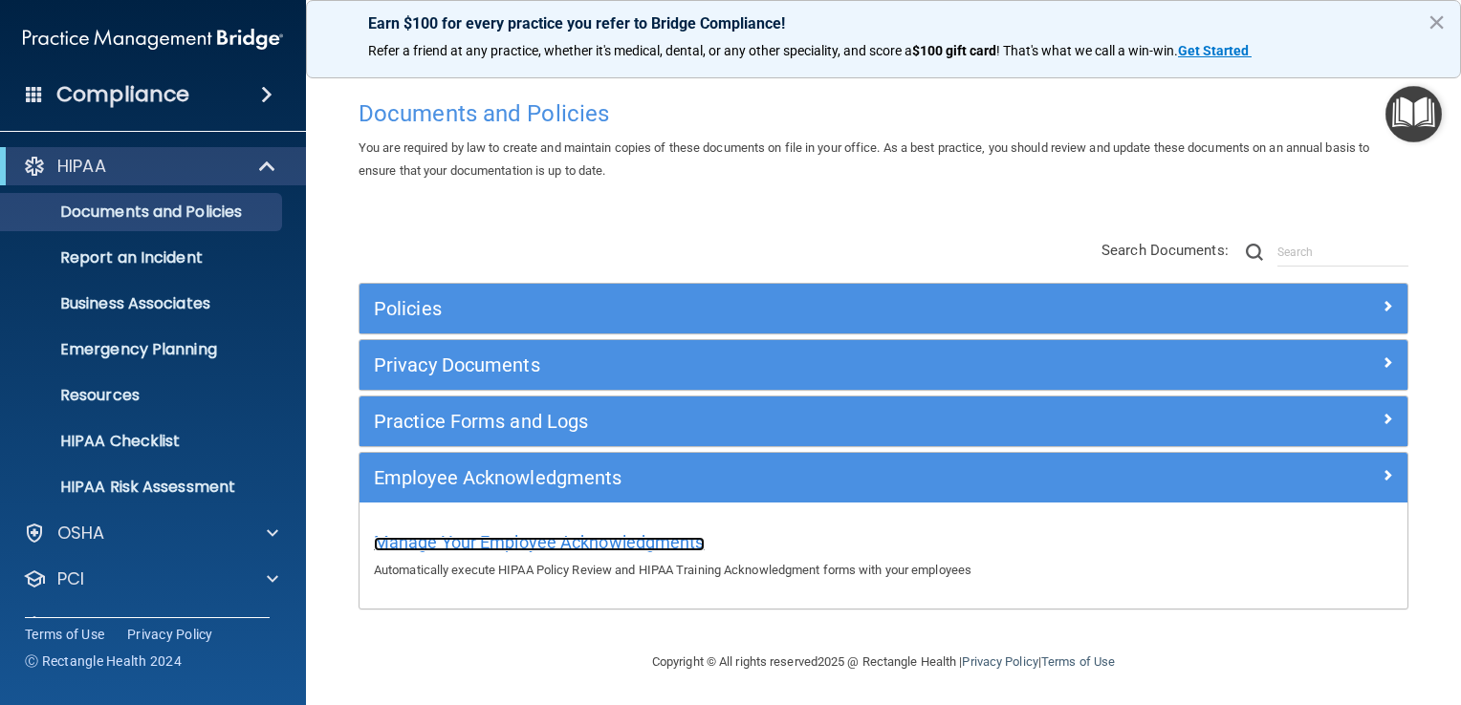
click at [468, 548] on span "Manage Your Employee Acknowledgments" at bounding box center [539, 542] width 331 height 20
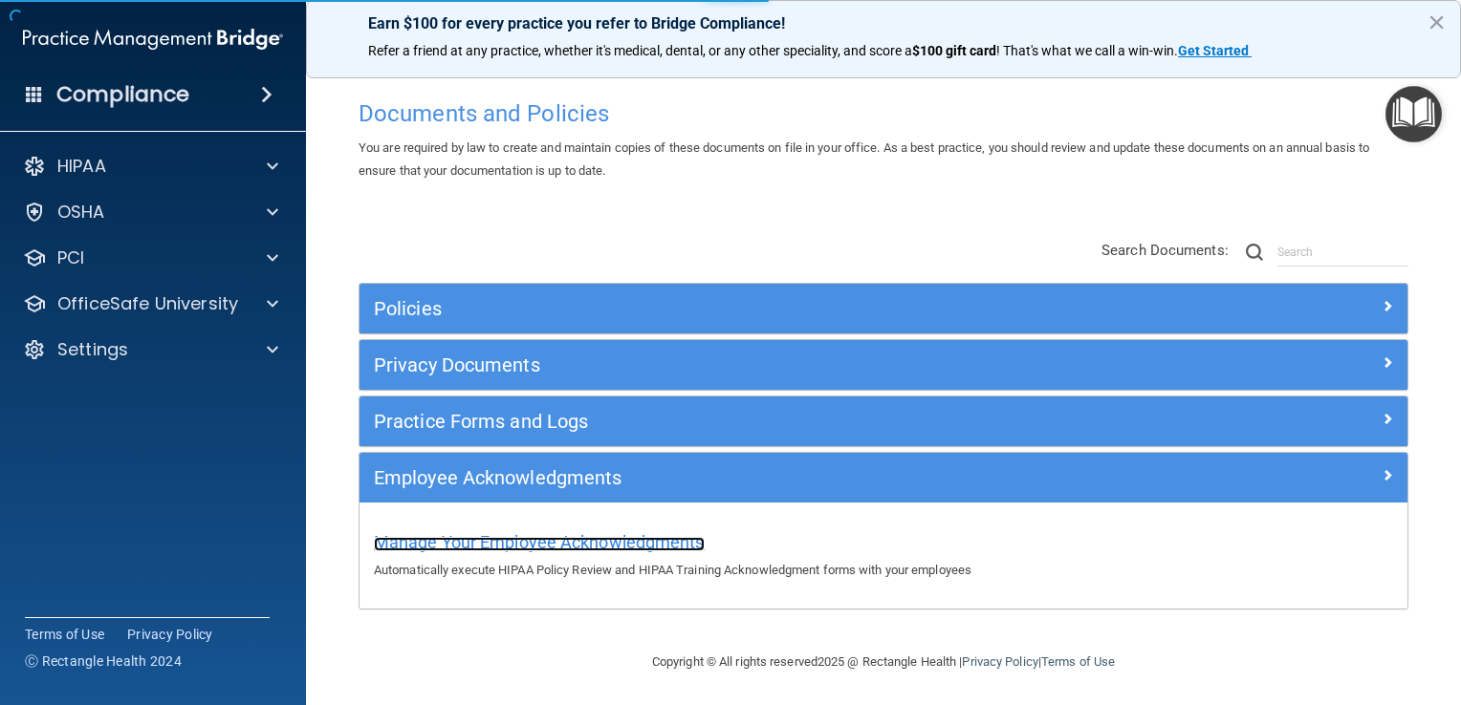
click at [468, 545] on span "Manage Your Employee Acknowledgments" at bounding box center [539, 542] width 331 height 20
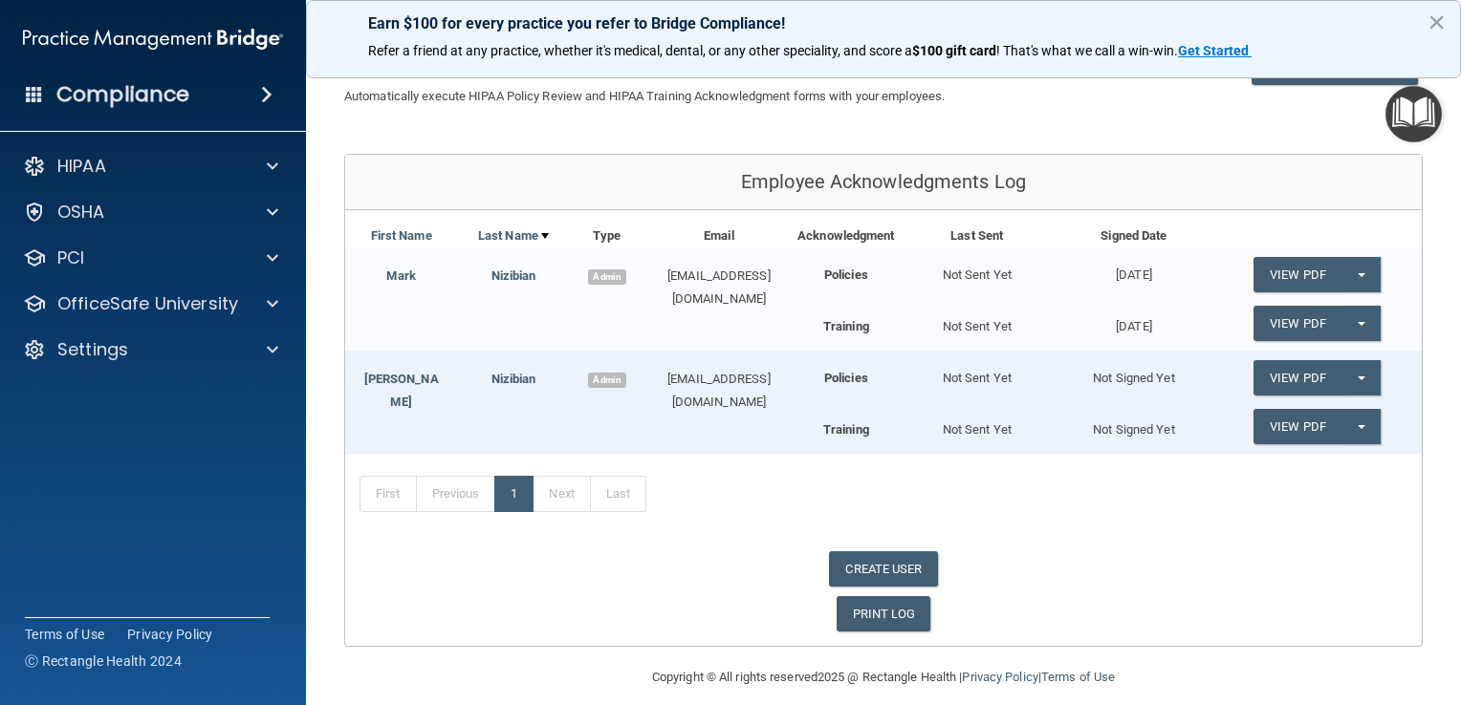
scroll to position [150, 0]
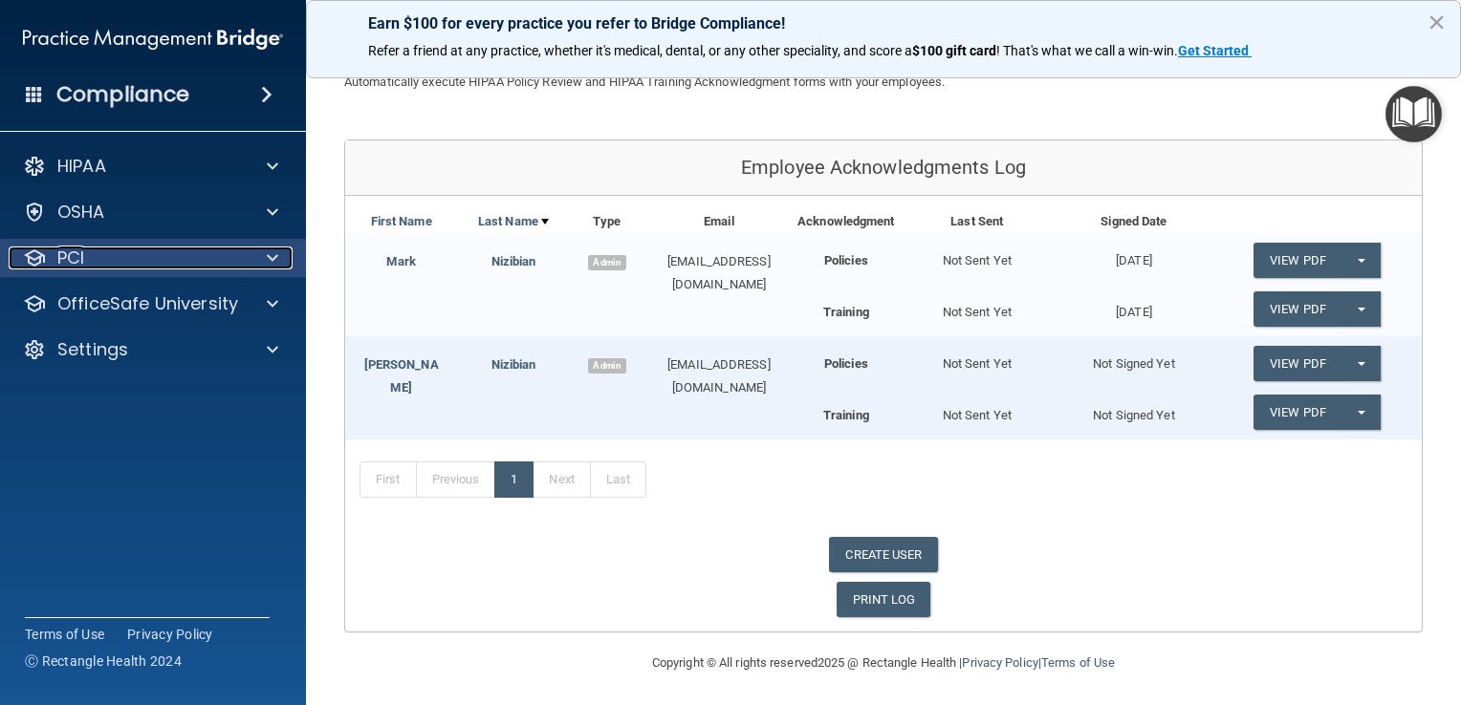
click at [267, 259] on span at bounding box center [272, 258] width 11 height 23
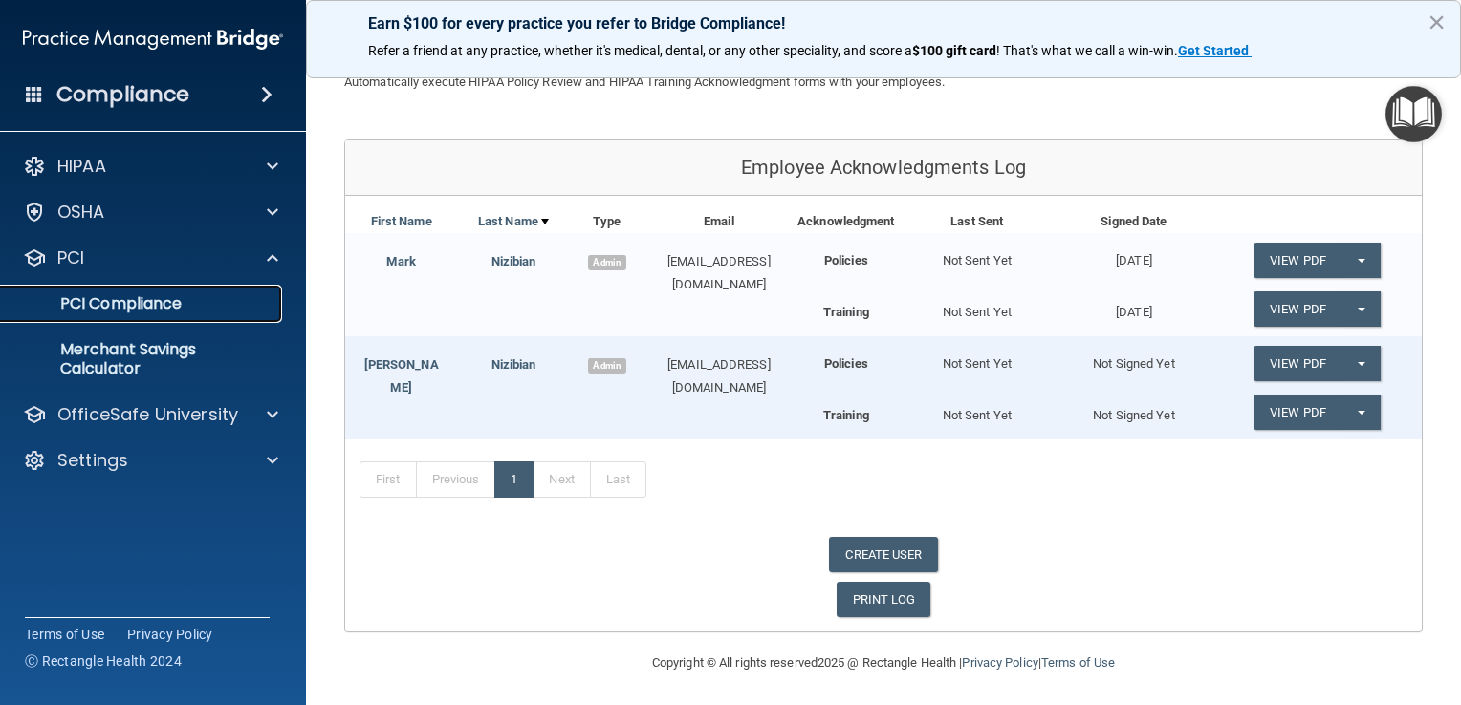
click at [145, 300] on p "PCI Compliance" at bounding box center [142, 303] width 261 height 19
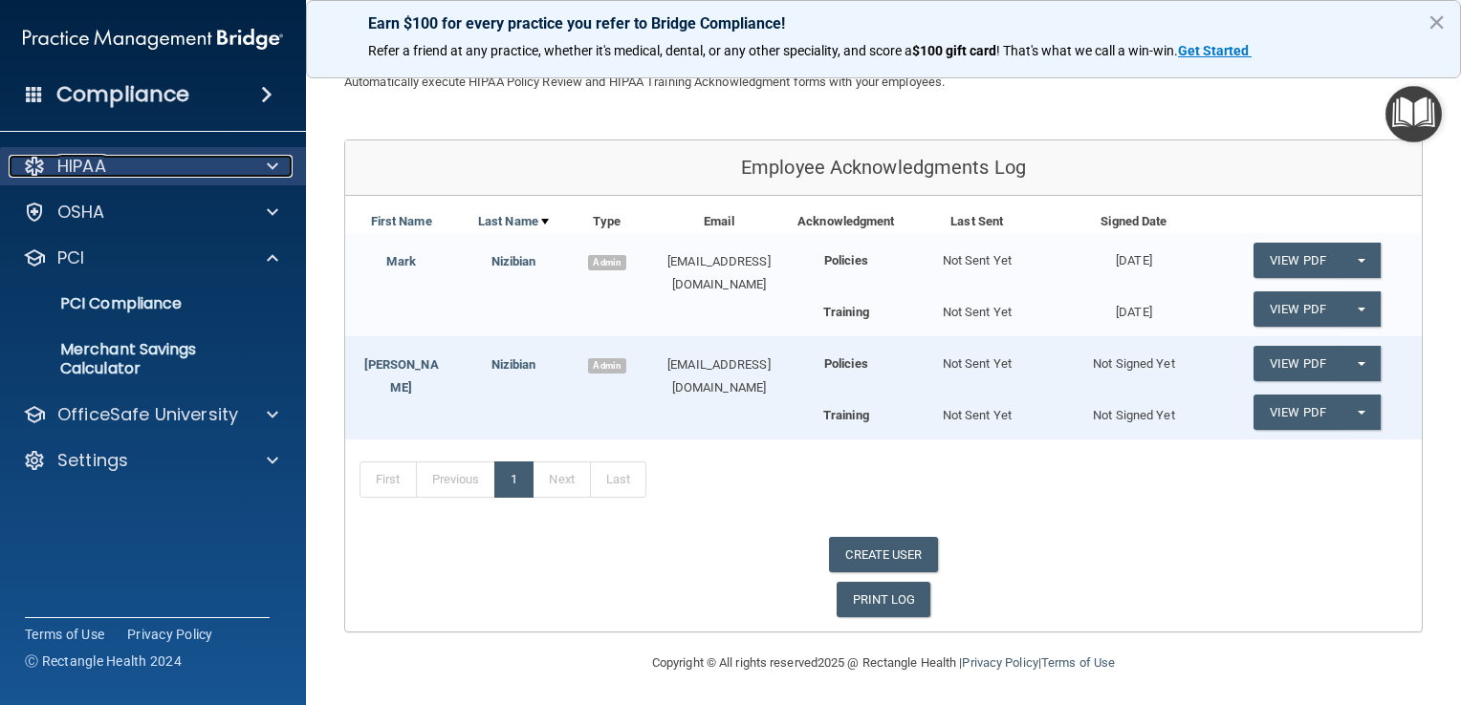
click at [273, 161] on span at bounding box center [272, 166] width 11 height 23
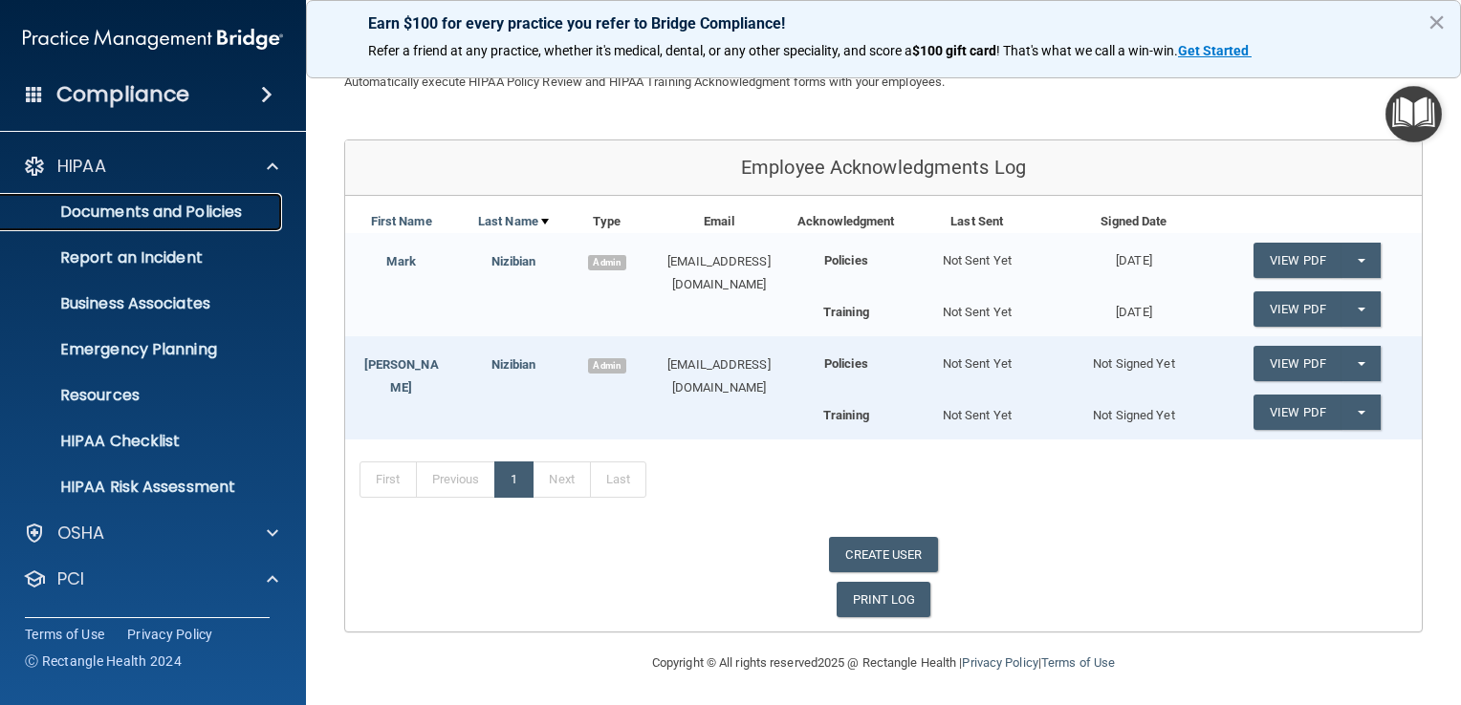
click at [120, 208] on p "Documents and Policies" at bounding box center [142, 212] width 261 height 19
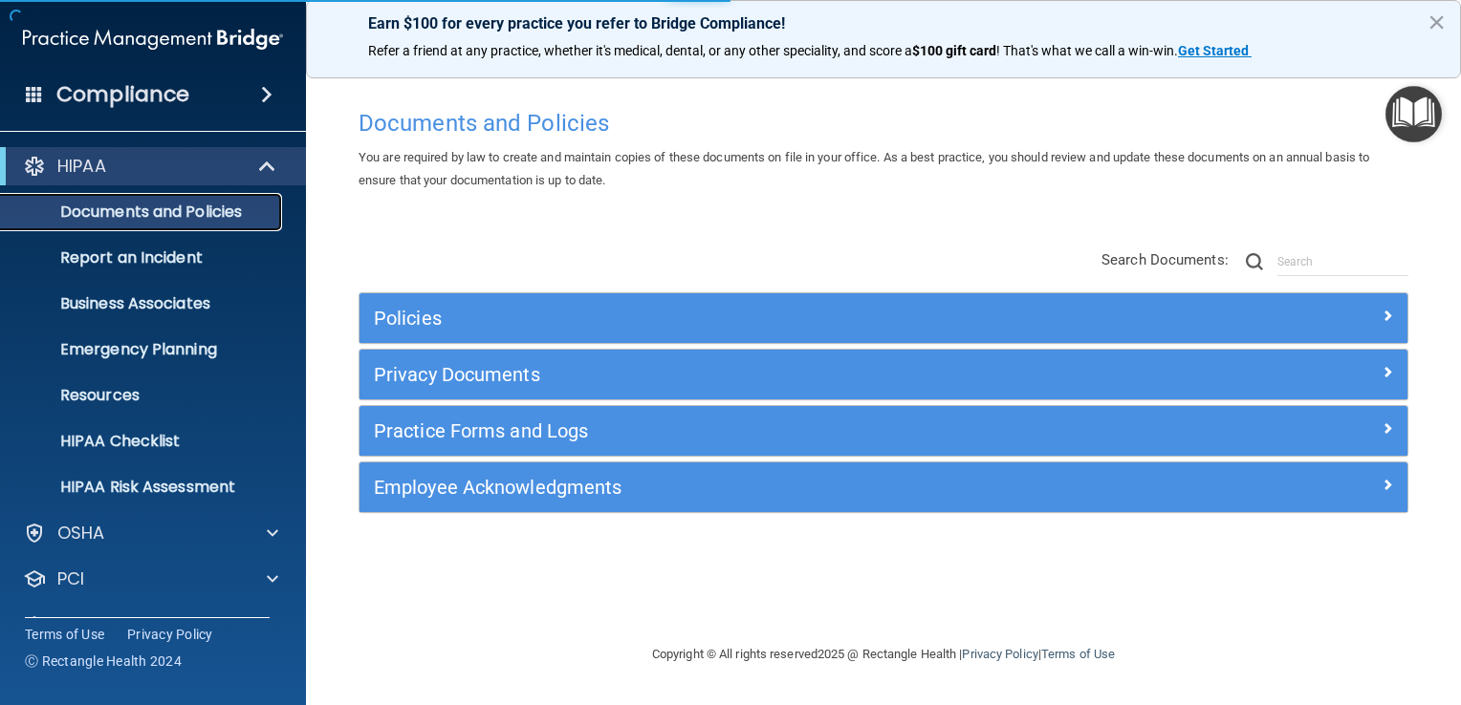
click at [187, 213] on p "Documents and Policies" at bounding box center [142, 212] width 261 height 19
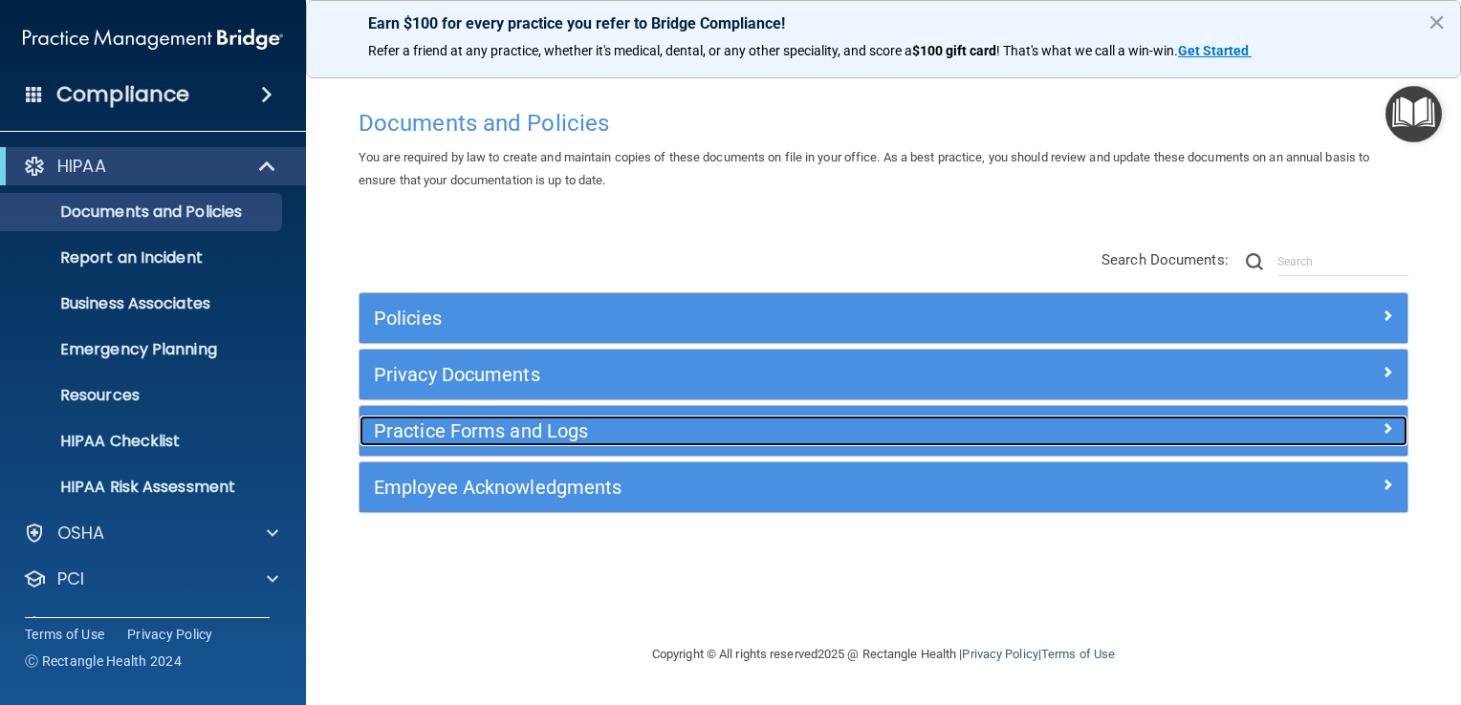
click at [480, 432] on h5 "Practice Forms and Logs" at bounding box center [752, 431] width 757 height 21
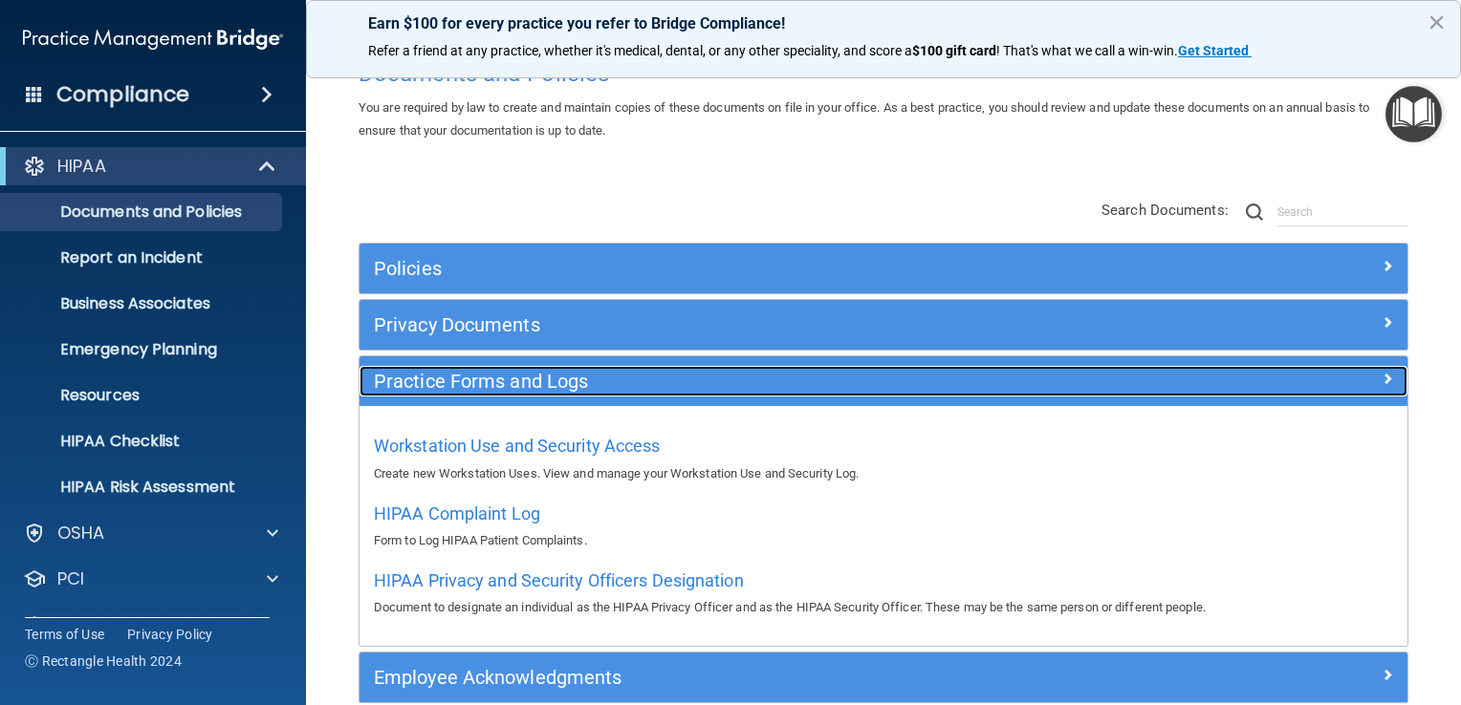
scroll to position [144, 0]
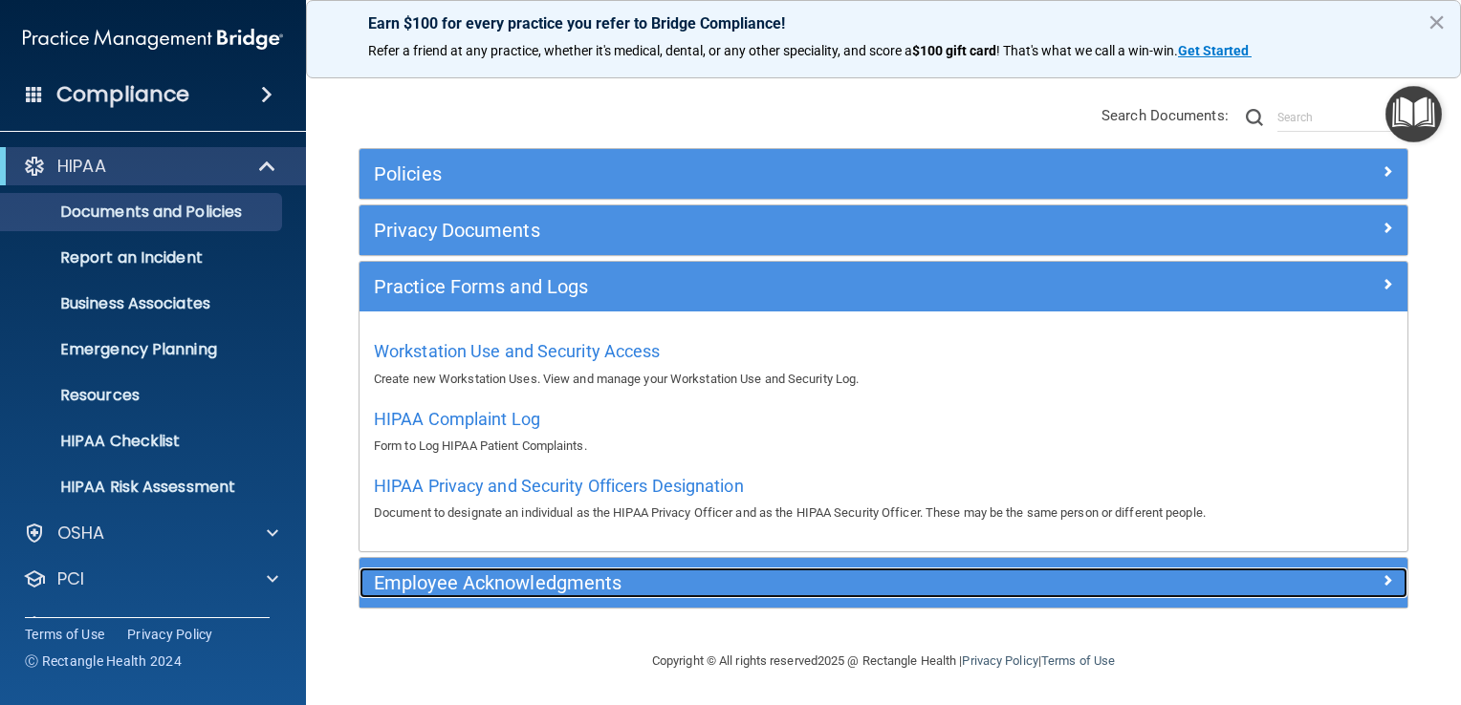
click at [469, 579] on h5 "Employee Acknowledgments" at bounding box center [752, 583] width 757 height 21
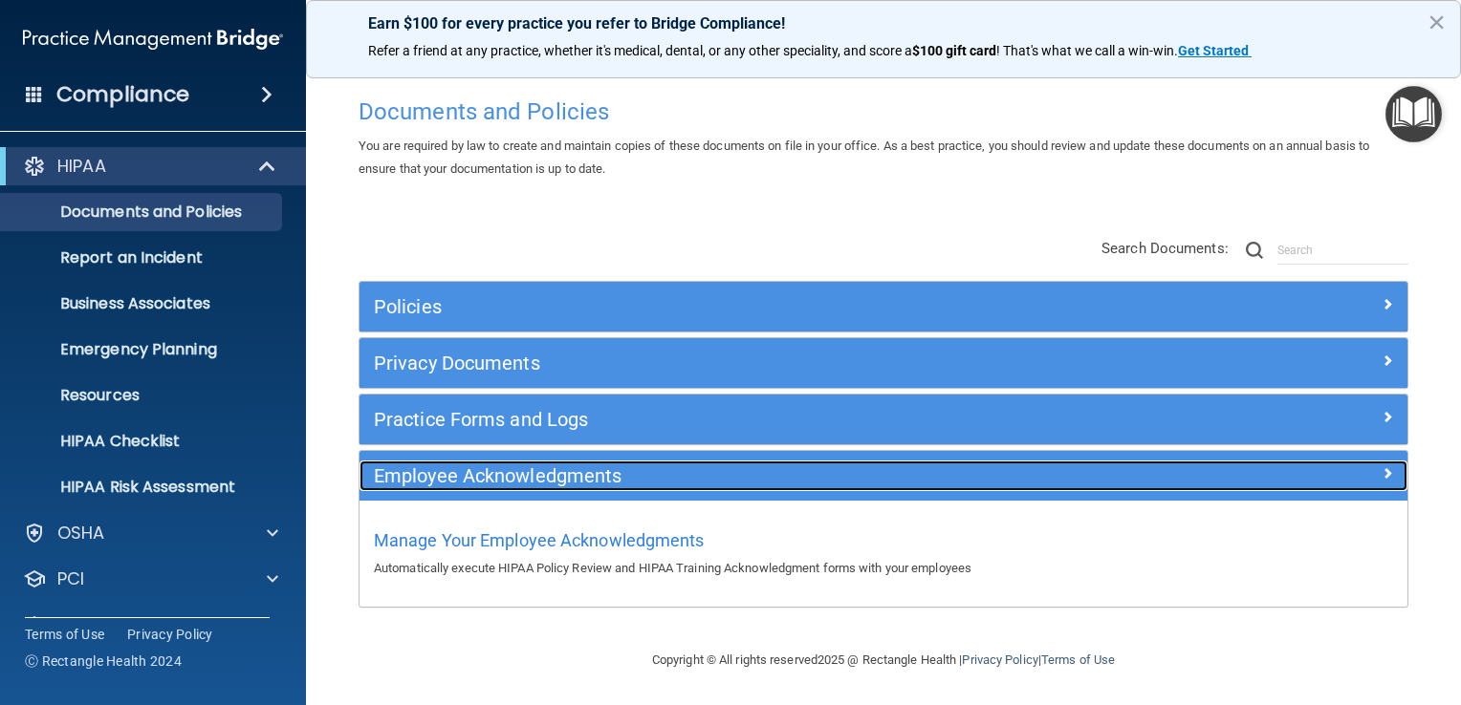
scroll to position [10, 0]
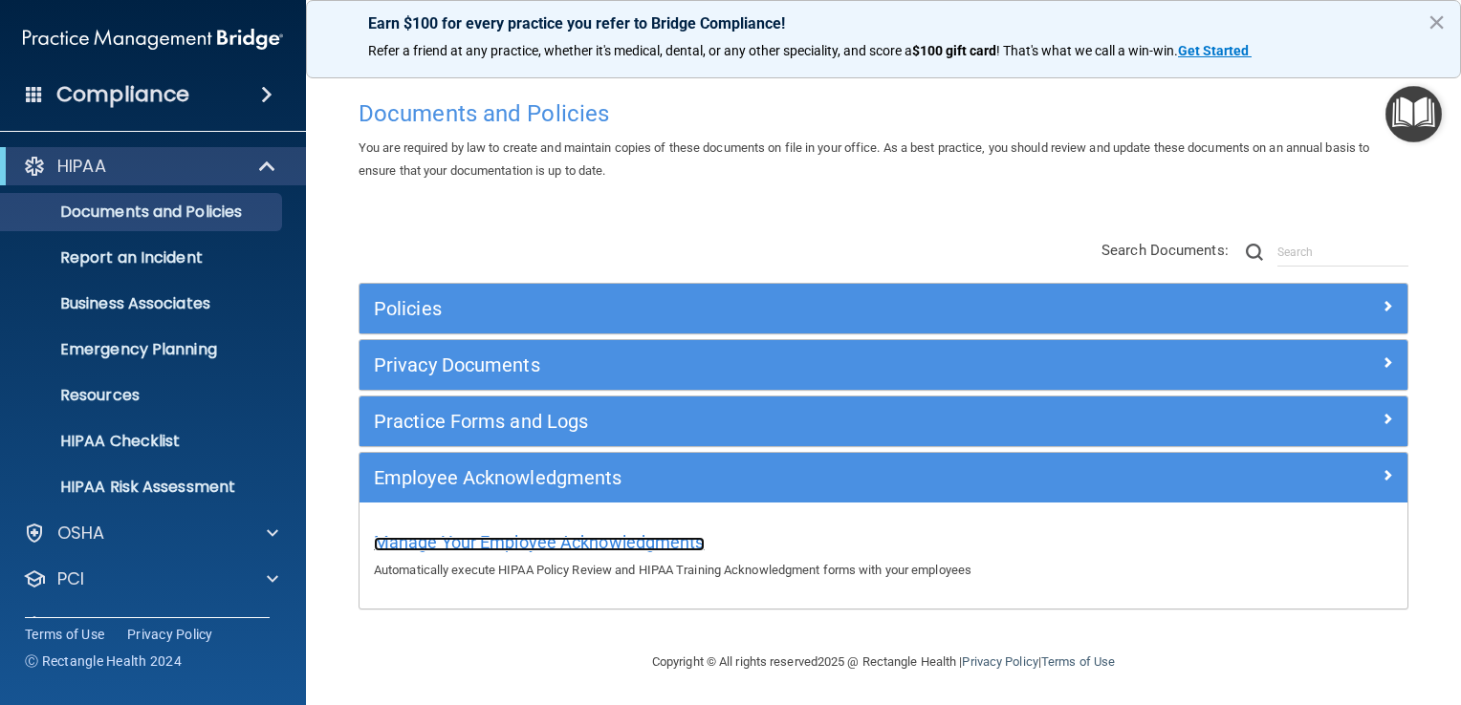
click at [509, 540] on span "Manage Your Employee Acknowledgments" at bounding box center [539, 542] width 331 height 20
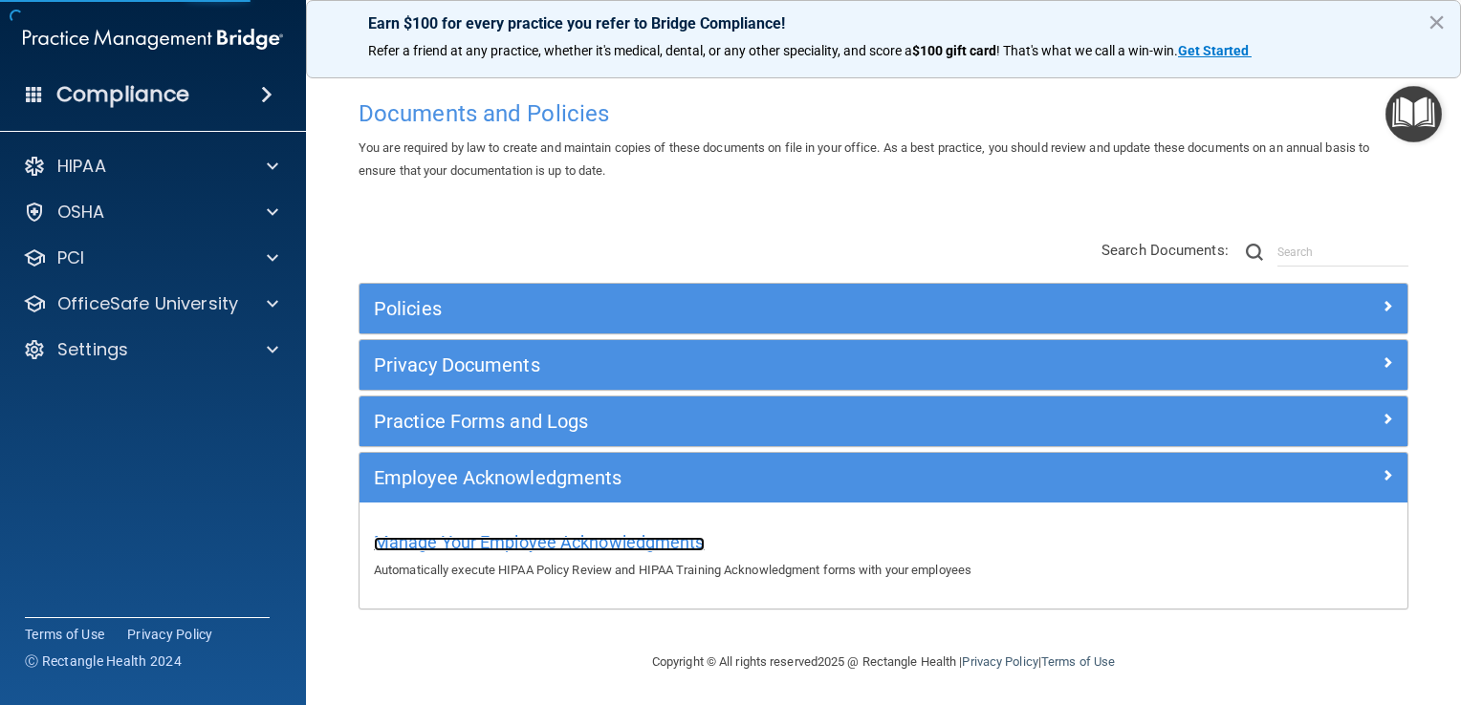
click at [509, 540] on span "Manage Your Employee Acknowledgments" at bounding box center [539, 542] width 331 height 20
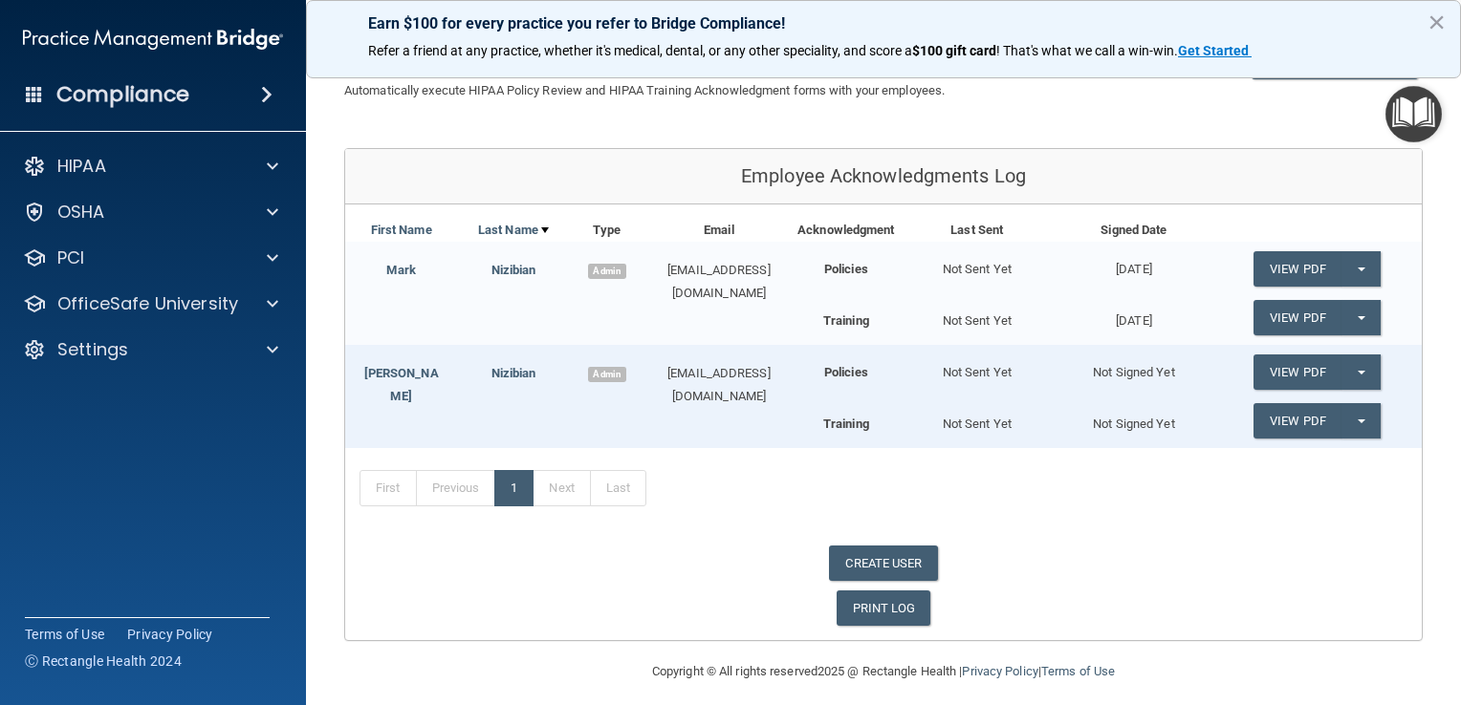
scroll to position [150, 0]
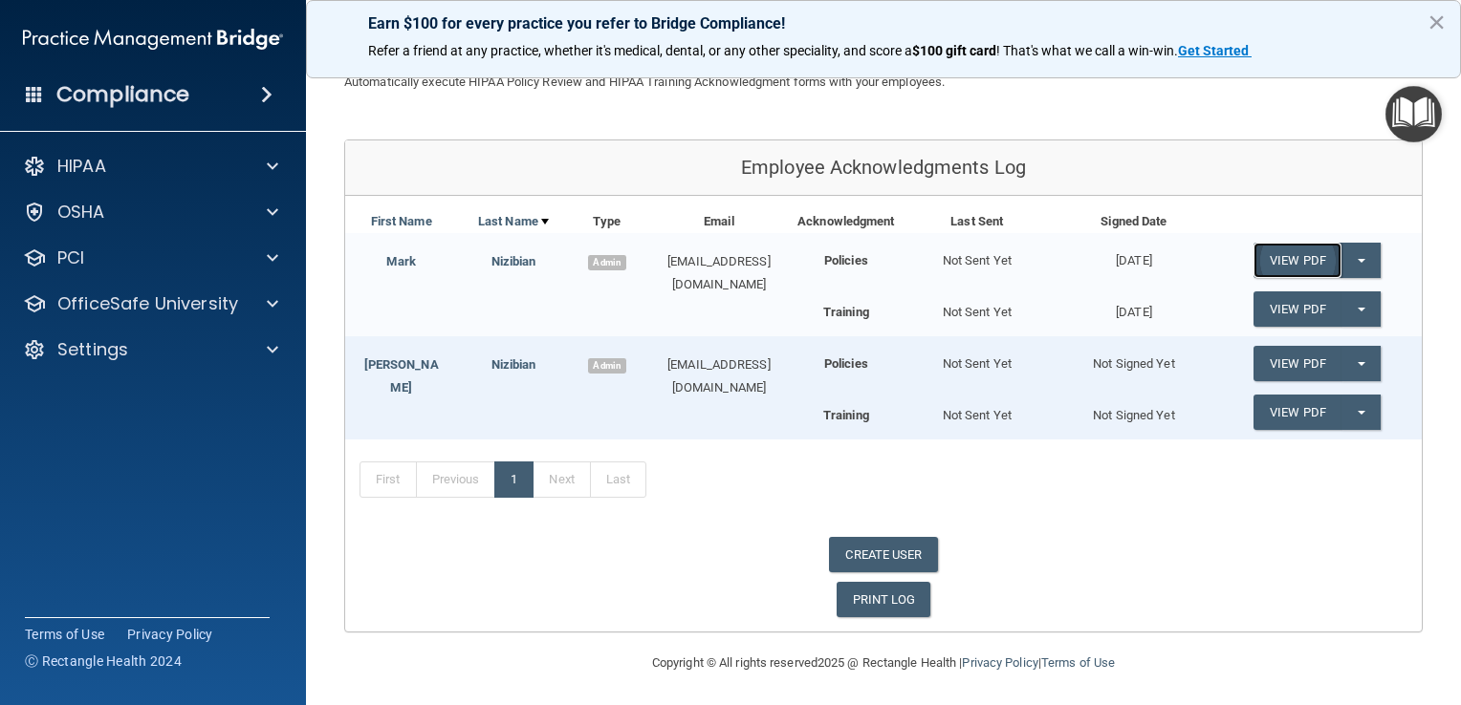
click at [1290, 257] on link "View PDF" at bounding box center [1297, 260] width 88 height 35
click at [865, 549] on link "CREATE USER" at bounding box center [883, 554] width 108 height 35
select select "practice_admin"
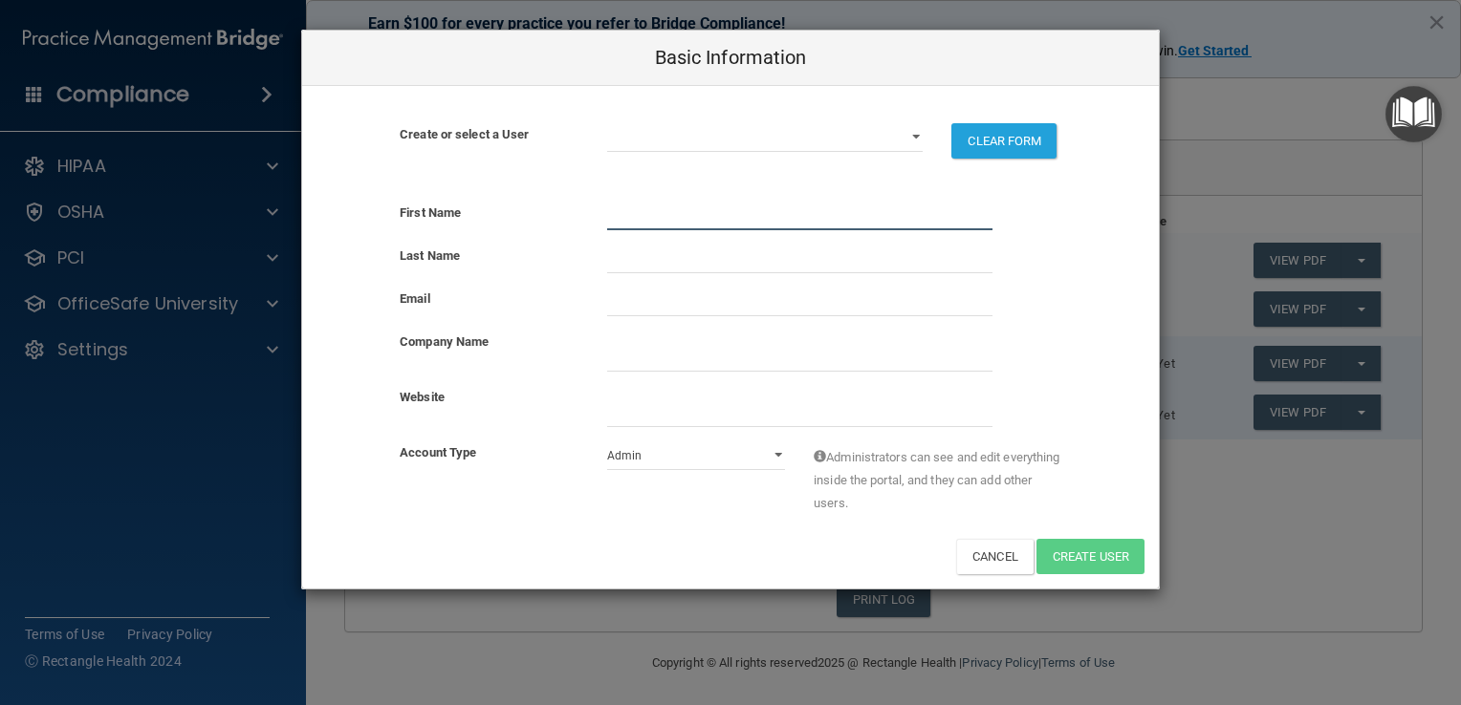
click at [620, 216] on input "text" at bounding box center [799, 216] width 385 height 29
type input "[PERSON_NAME]"
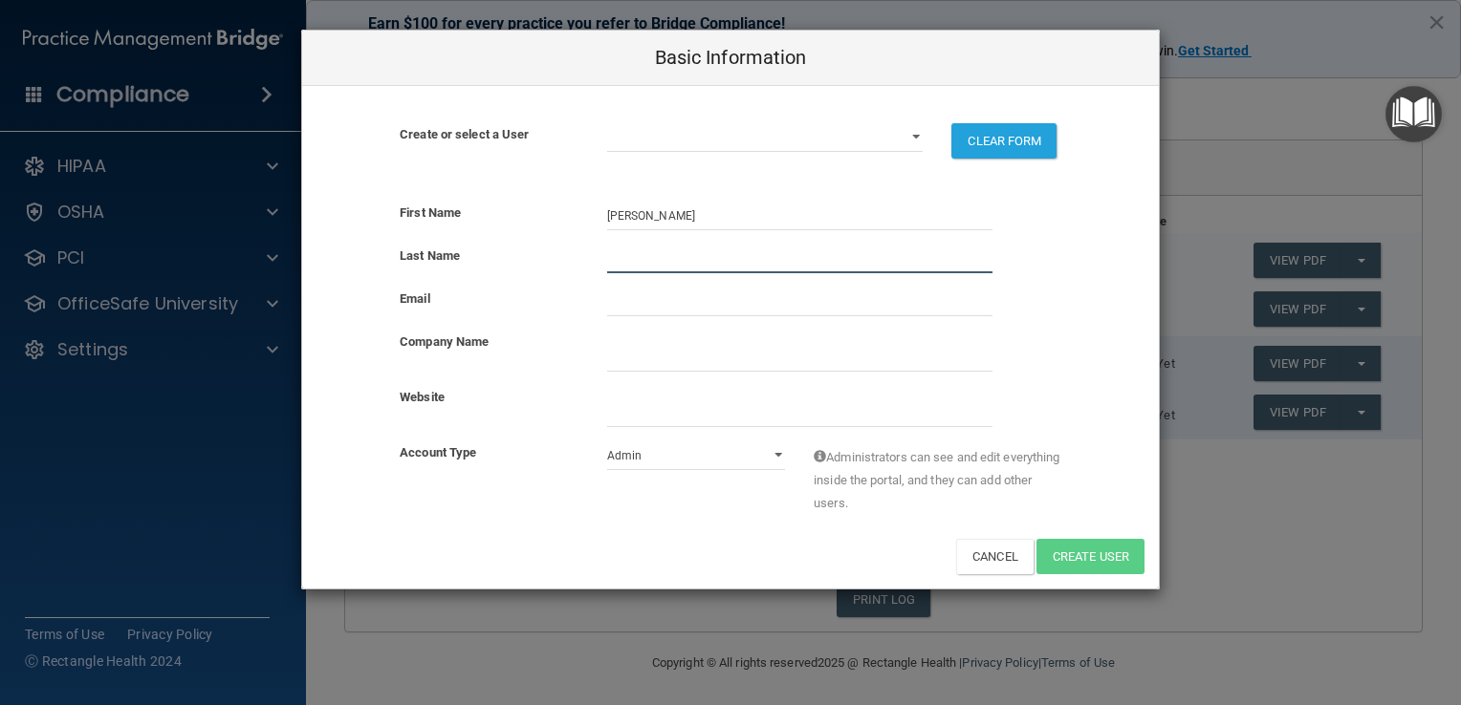
type input "Nizibian"
type input "[EMAIL_ADDRESS][DOMAIN_NAME]"
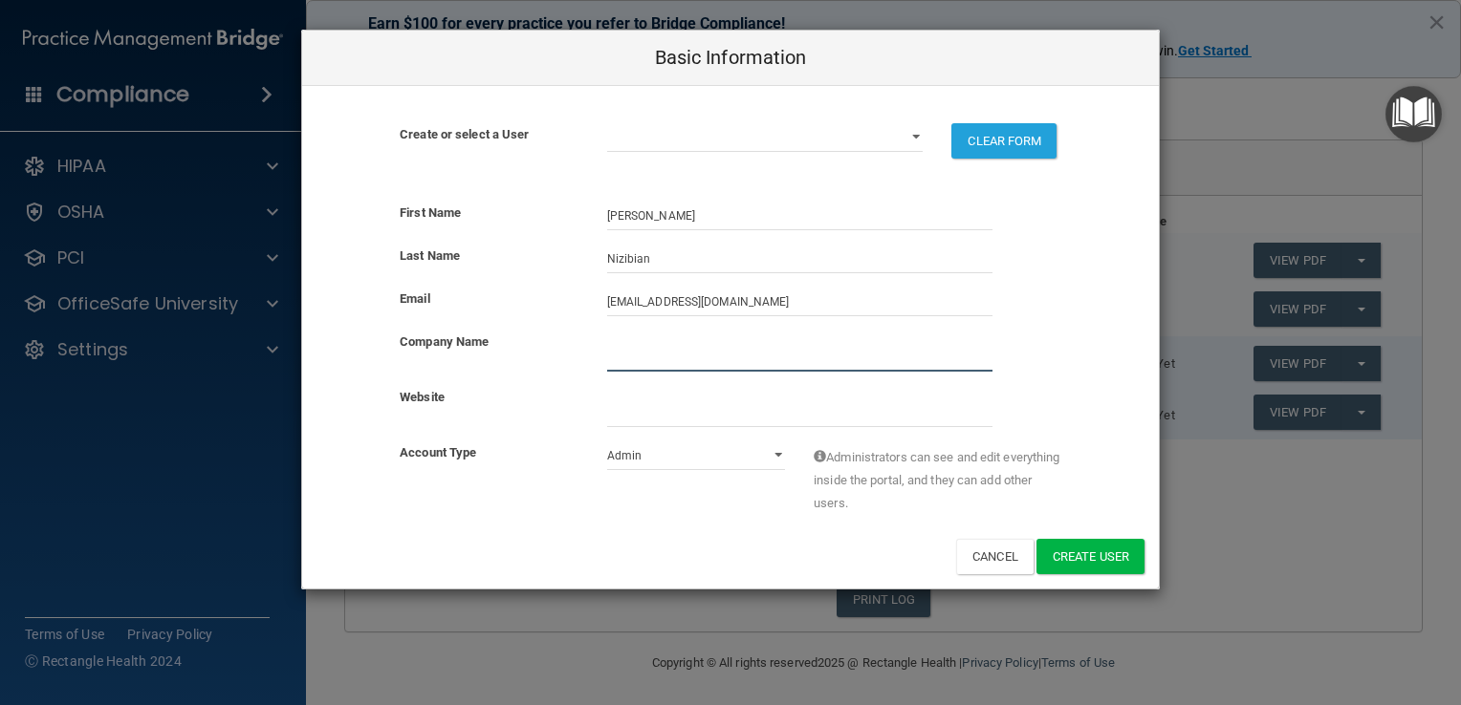
click at [616, 351] on input "company_name" at bounding box center [799, 357] width 385 height 29
type input "[PERSON_NAME] DDS"
click at [617, 409] on input "website" at bounding box center [799, 413] width 385 height 29
click at [784, 457] on select "Admin Member" at bounding box center [696, 456] width 179 height 29
select select "practice_member"
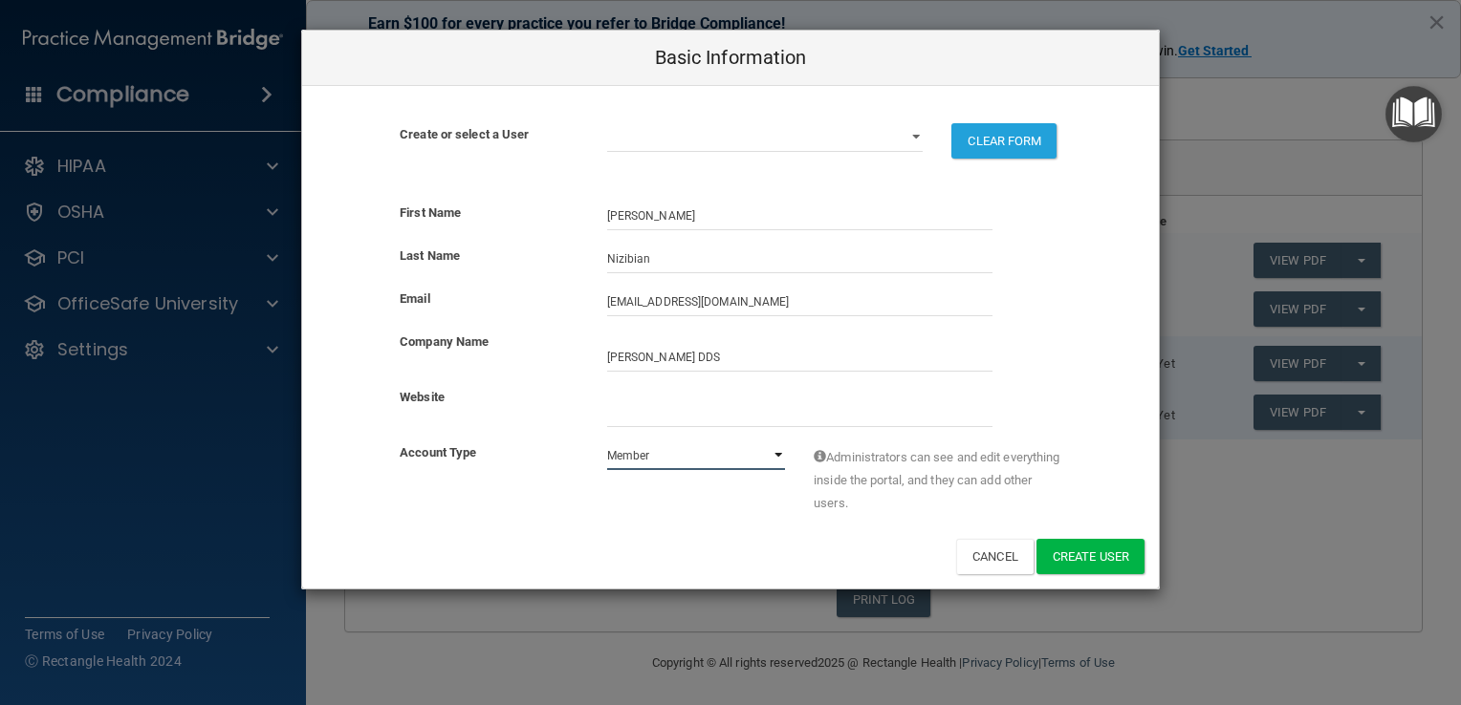
click at [607, 442] on select "Admin Member" at bounding box center [696, 456] width 179 height 29
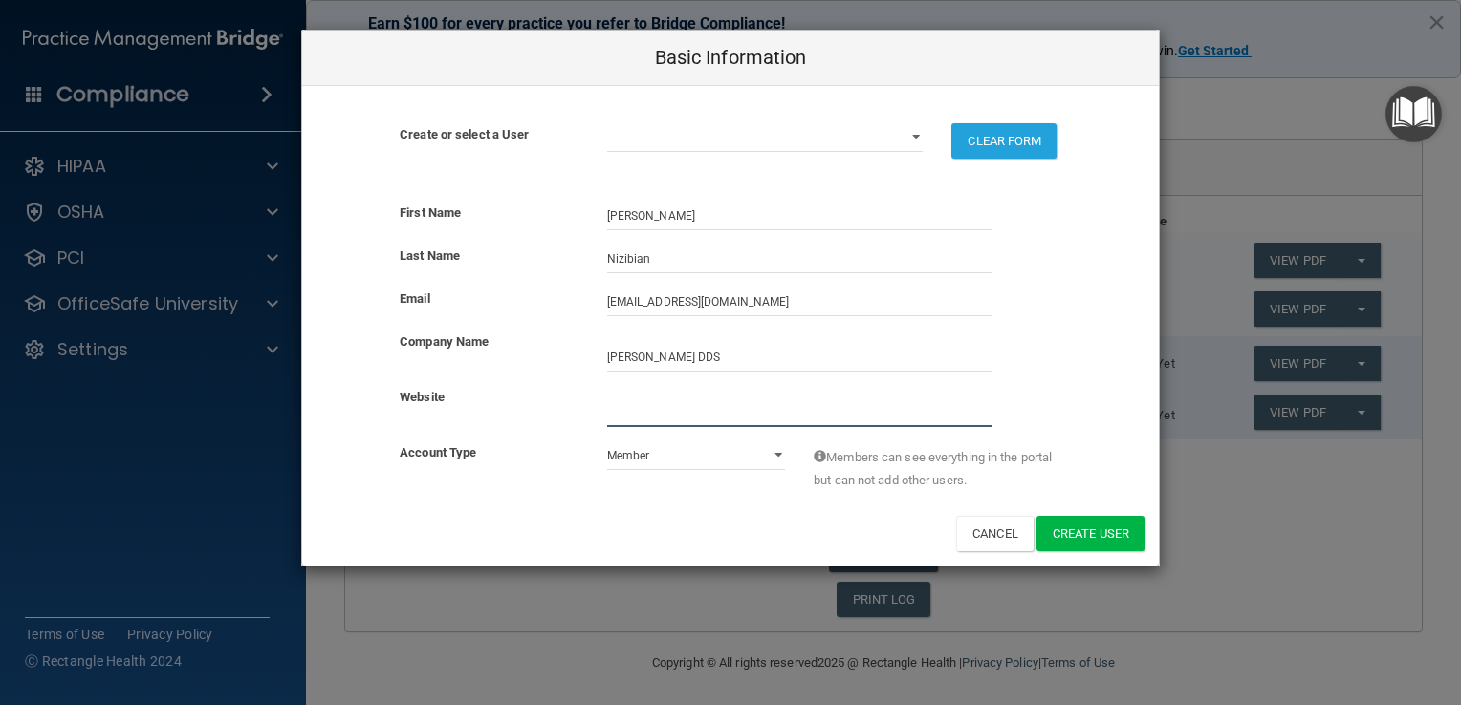
click at [608, 412] on input "website" at bounding box center [799, 413] width 385 height 29
type input "[EMAIL_ADDRESS][DOMAIN_NAME]"
click at [1082, 533] on button "Create User" at bounding box center [1090, 533] width 108 height 35
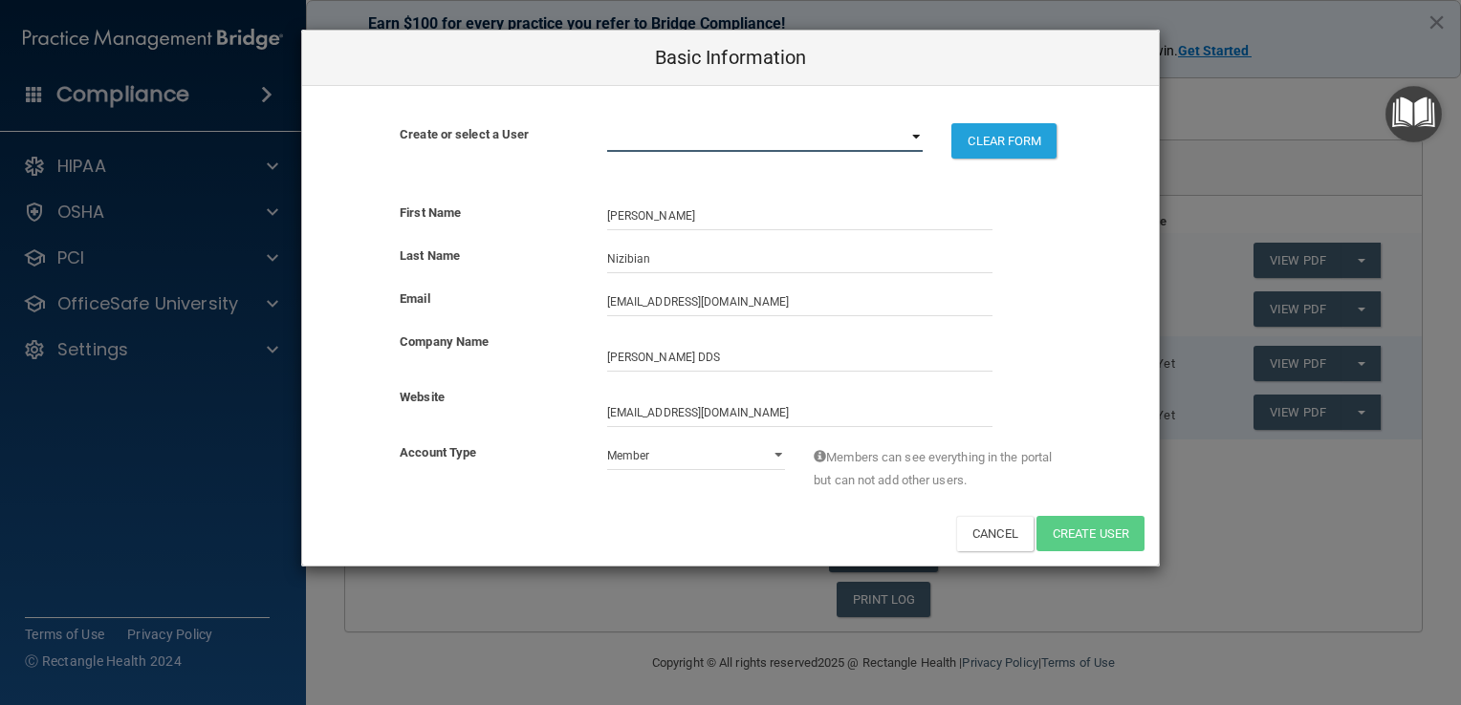
click at [914, 136] on select "[EMAIL_ADDRESS][DOMAIN_NAME] [EMAIL_ADDRESS][DOMAIN_NAME]" at bounding box center [765, 137] width 316 height 29
click at [702, 136] on select "[EMAIL_ADDRESS][DOMAIN_NAME] [EMAIL_ADDRESS][DOMAIN_NAME]" at bounding box center [765, 137] width 316 height 29
drag, startPoint x: 774, startPoint y: 408, endPoint x: 544, endPoint y: 411, distance: 230.4
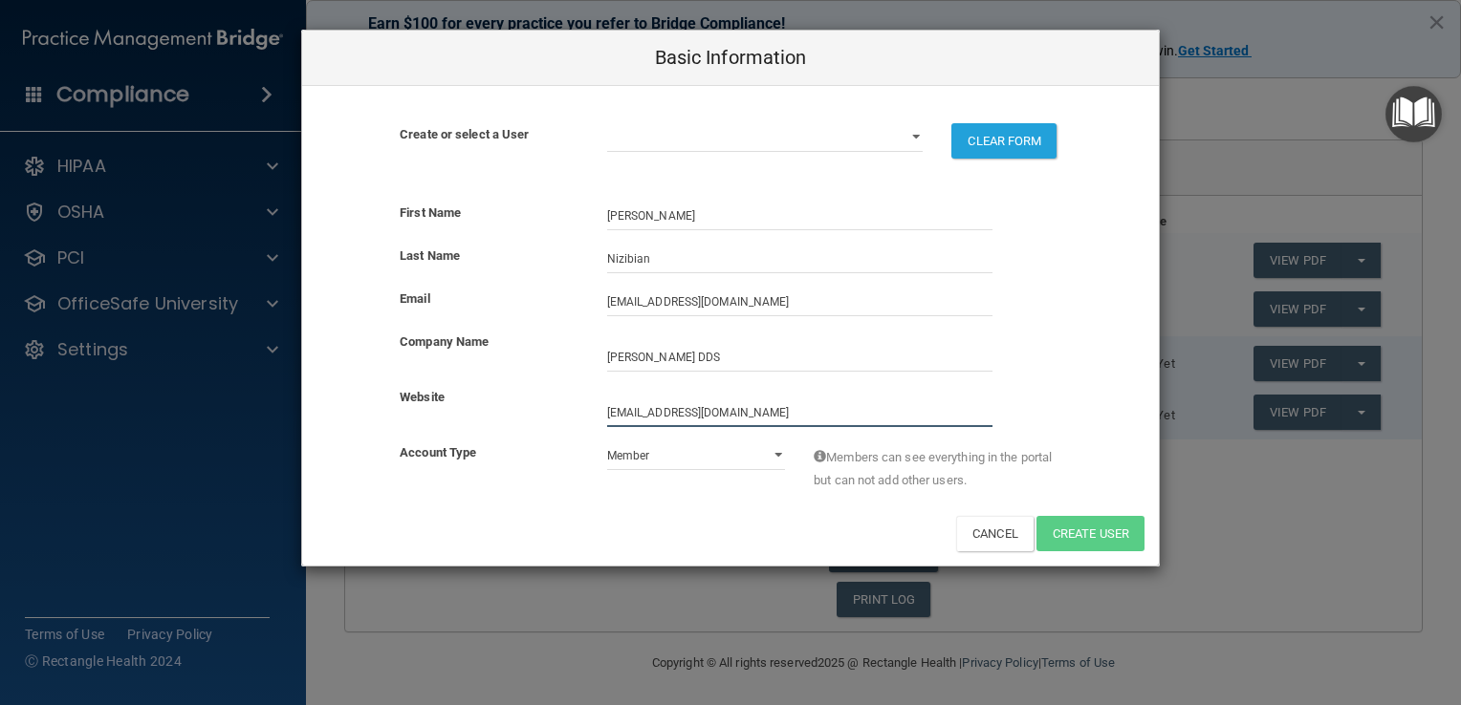
click at [544, 411] on div "Website" at bounding box center [730, 406] width 857 height 41
click at [622, 407] on input "website" at bounding box center [799, 413] width 385 height 29
type input "[EMAIL_ADDRESS][DOMAIN_NAME]"
click at [775, 453] on select "Admin Member" at bounding box center [696, 456] width 179 height 29
select select "practice_admin"
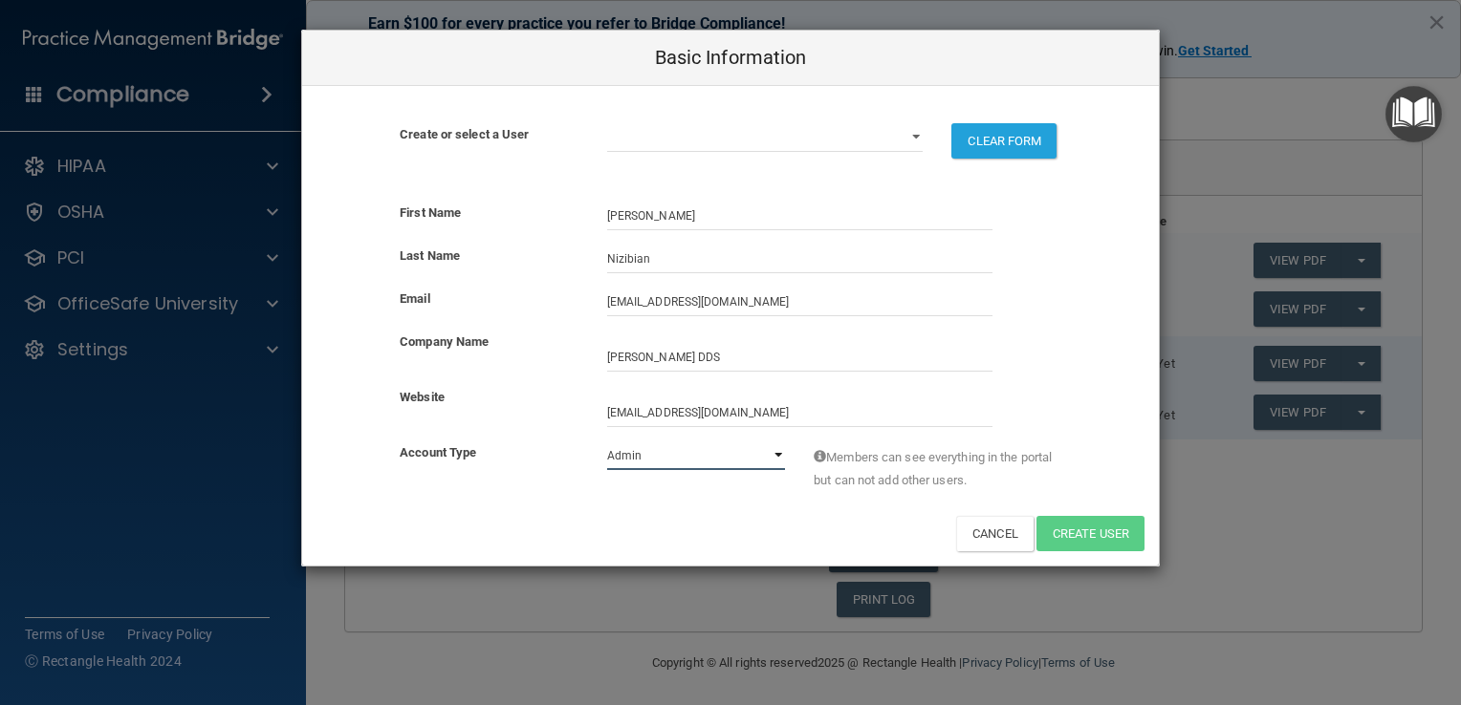
click at [607, 442] on select "Admin Member" at bounding box center [696, 456] width 179 height 29
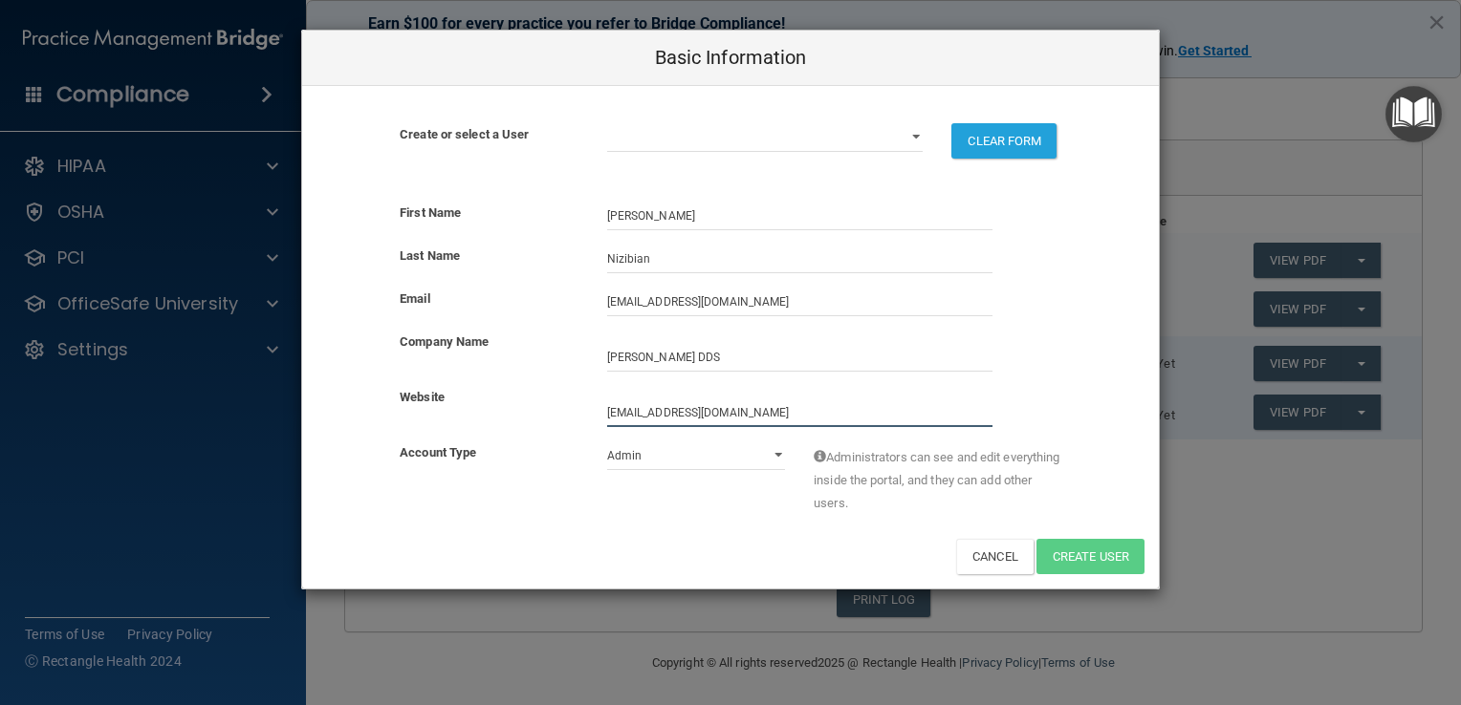
drag, startPoint x: 764, startPoint y: 408, endPoint x: 415, endPoint y: 410, distance: 348.9
click at [415, 410] on div "Website" at bounding box center [730, 406] width 857 height 41
type input "[EMAIL_ADDRESS][DOMAIN_NAME]"
drag, startPoint x: 804, startPoint y: 388, endPoint x: 524, endPoint y: 393, distance: 280.1
click at [524, 393] on div "Website" at bounding box center [730, 406] width 857 height 41
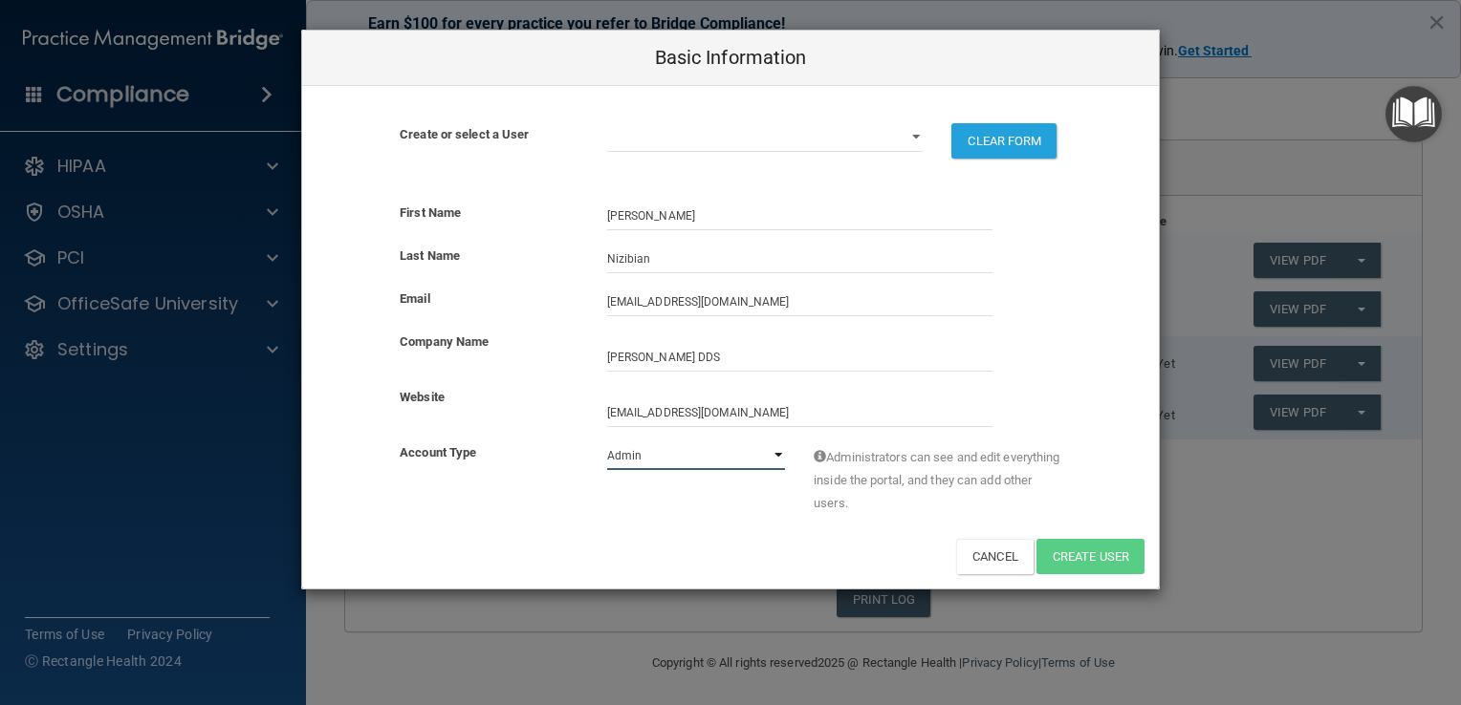
click at [776, 453] on select "Admin Member" at bounding box center [696, 456] width 179 height 29
select select "practice_member"
click at [607, 442] on select "Admin Member" at bounding box center [696, 456] width 179 height 29
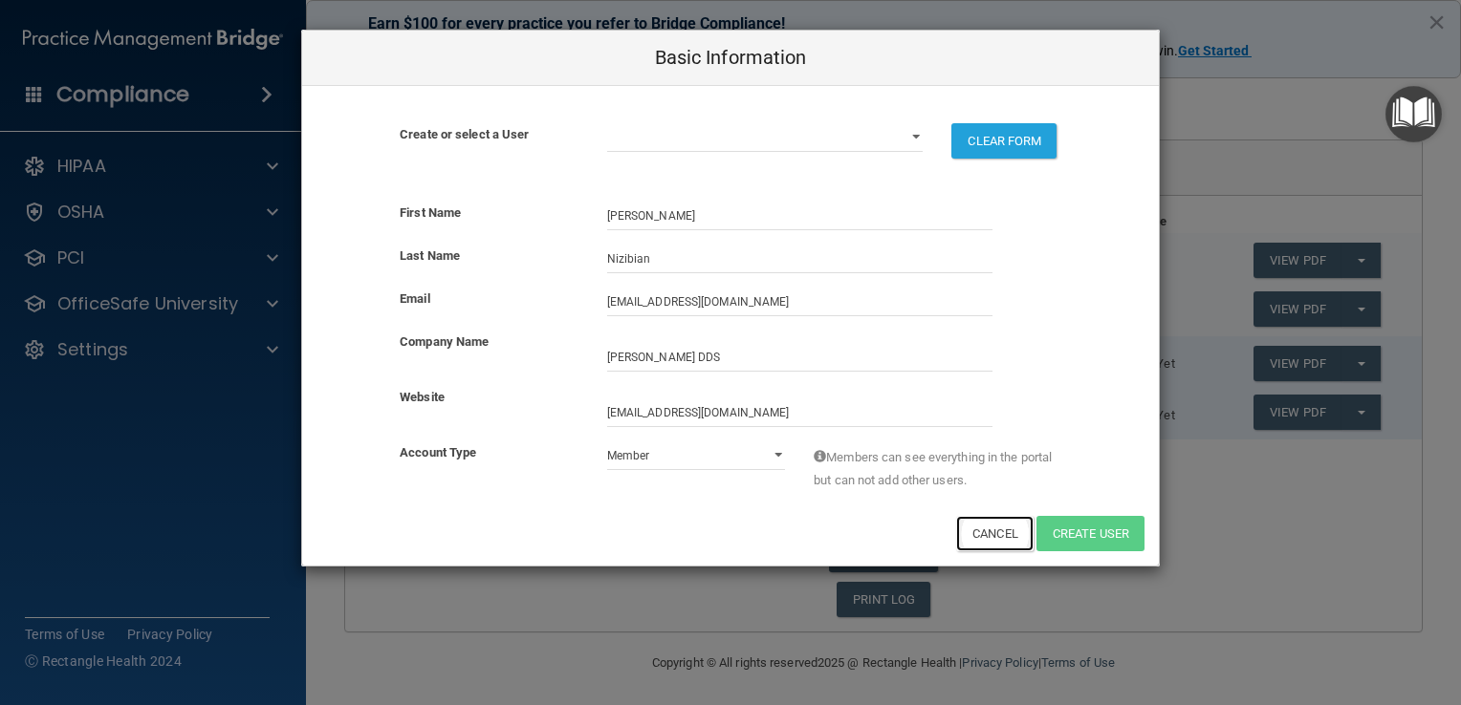
click at [973, 529] on button "Cancel" at bounding box center [994, 533] width 77 height 35
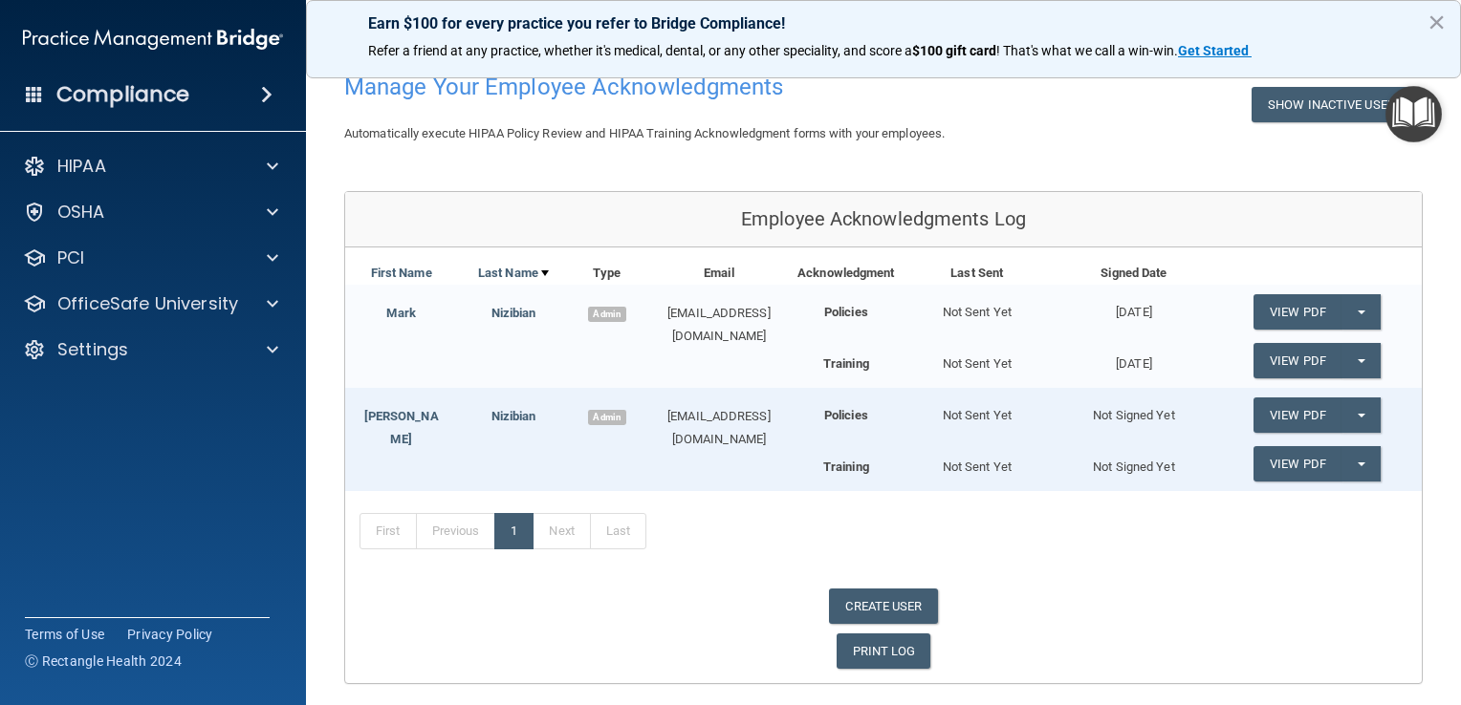
scroll to position [54, 0]
